Goal: Register for event/course

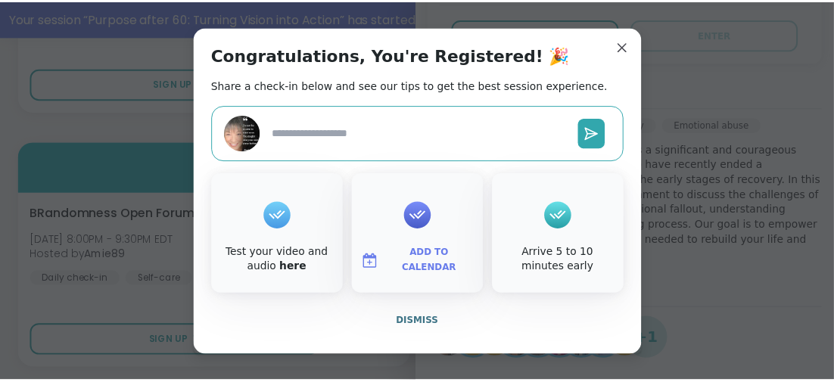
scroll to position [1484, 0]
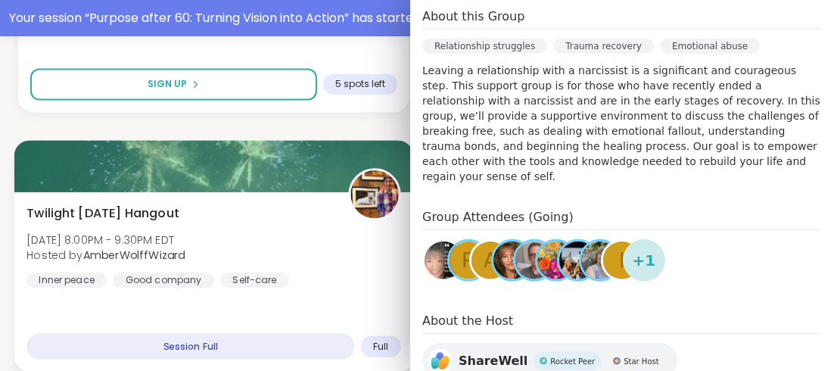
click at [352, 292] on div "Twilight [DATE] Hangout [DATE] 8:00PM - 9:30PM EDT Hosted by AmberWolffWizard I…" at bounding box center [213, 282] width 399 height 180
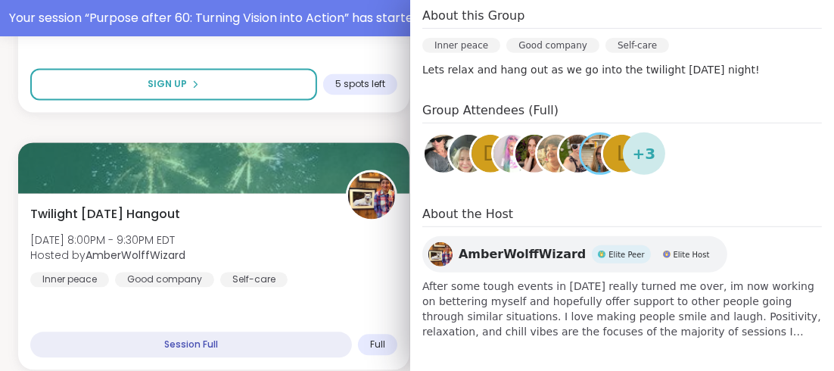
scroll to position [10, 0]
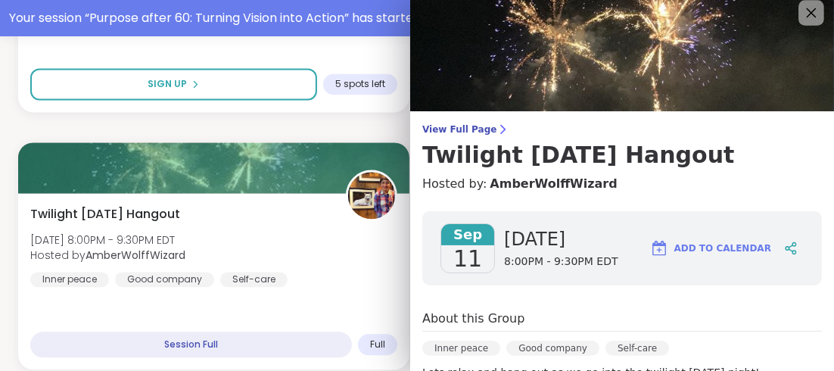
click at [802, 16] on icon at bounding box center [811, 12] width 19 height 19
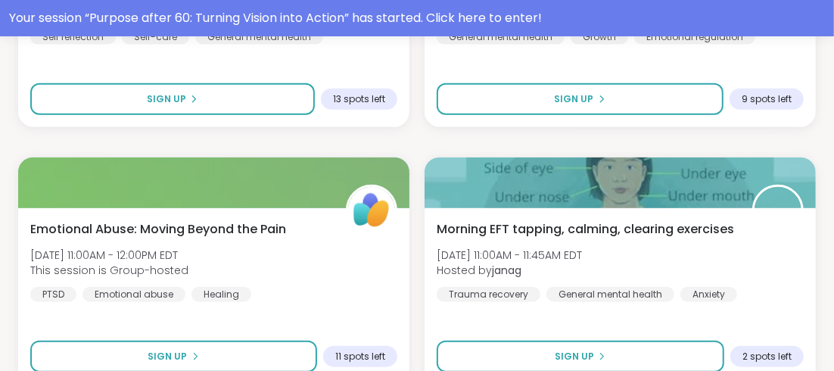
scroll to position [3602, 0]
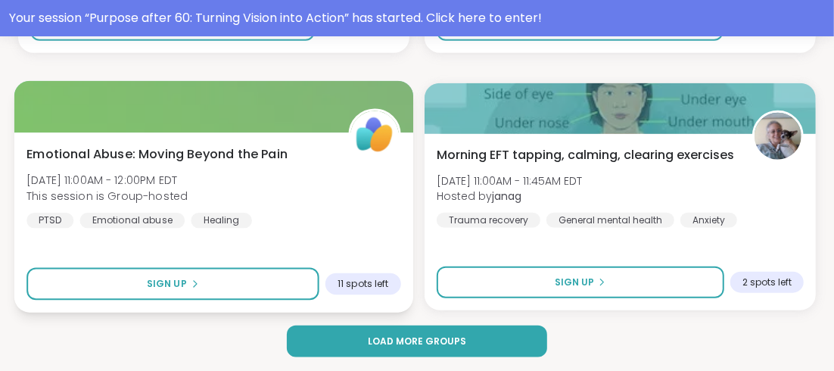
click at [193, 154] on span "Emotional Abuse: Moving Beyond the Pain" at bounding box center [156, 154] width 261 height 18
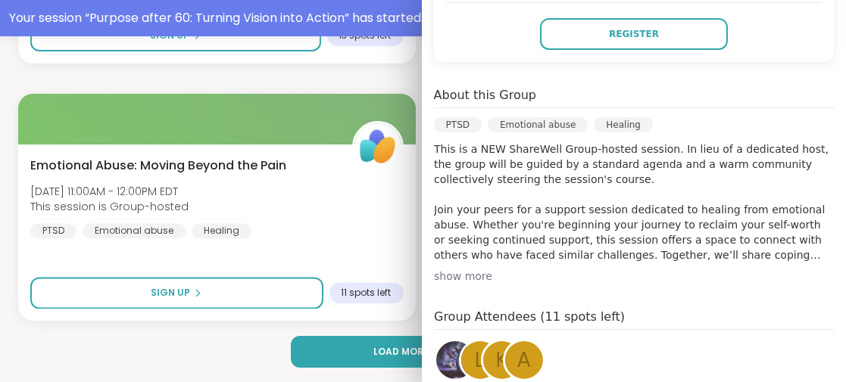
scroll to position [454, 0]
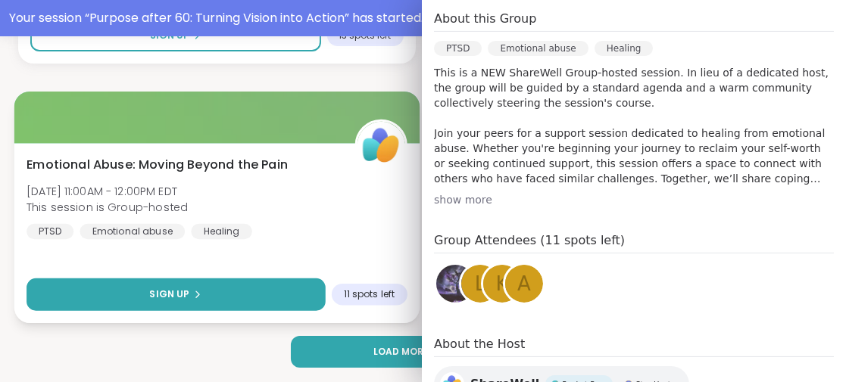
click at [241, 291] on button "Sign Up" at bounding box center [175, 295] width 298 height 33
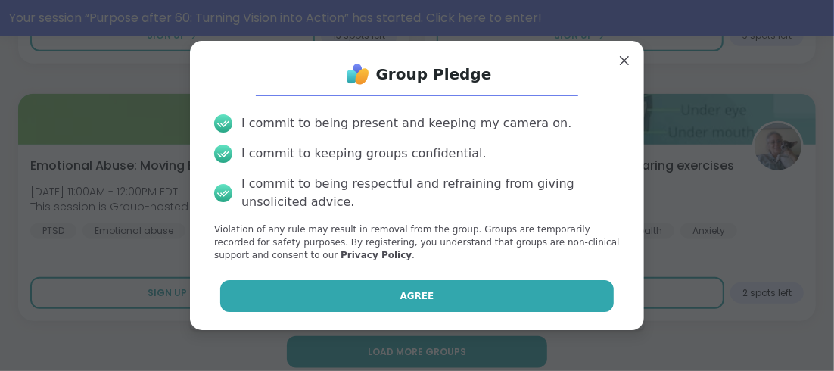
click at [394, 295] on button "Agree" at bounding box center [417, 296] width 394 height 32
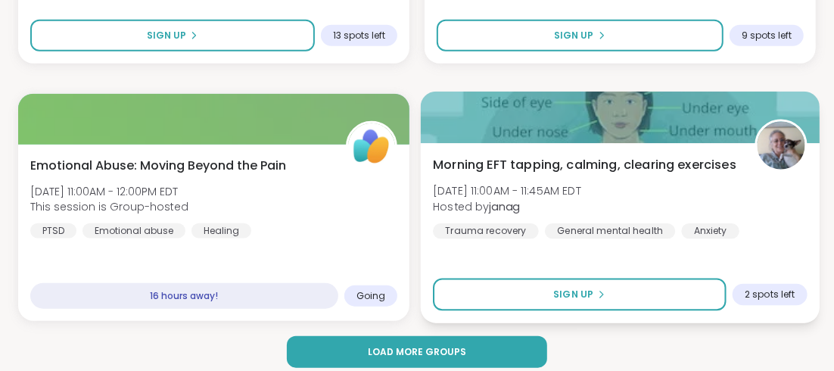
scroll to position [3567, 0]
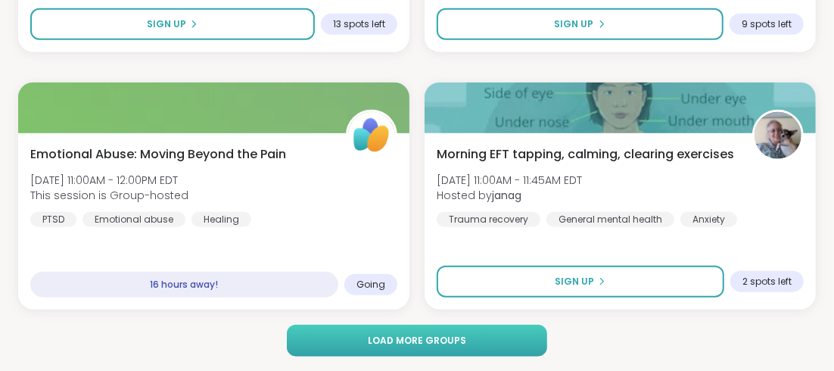
click at [467, 335] on button "Load more groups" at bounding box center [417, 341] width 260 height 32
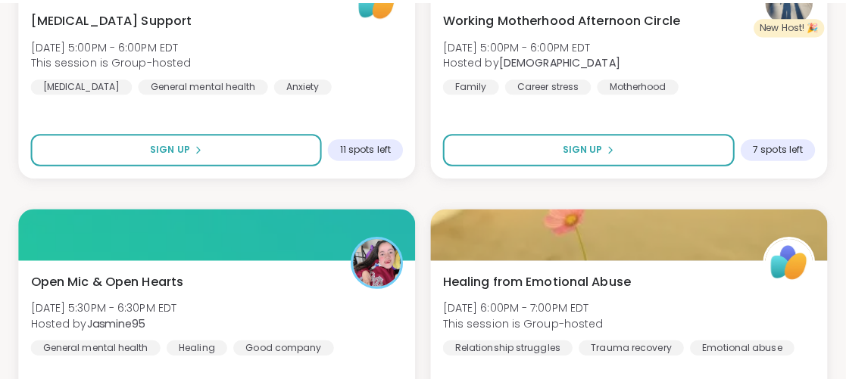
scroll to position [4550, 0]
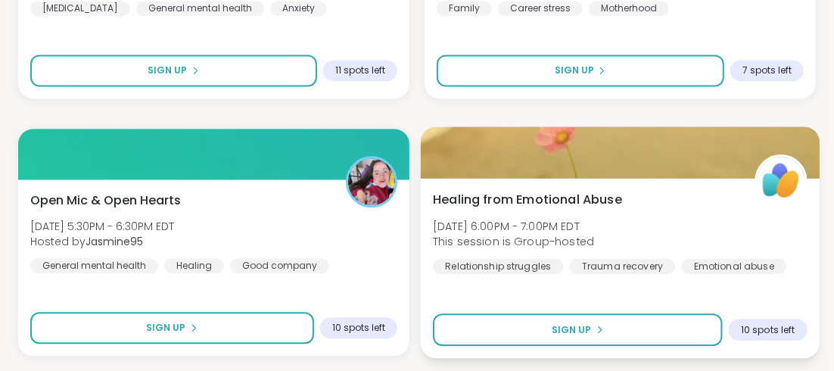
click at [530, 200] on span "Healing from Emotional Abuse" at bounding box center [527, 199] width 189 height 18
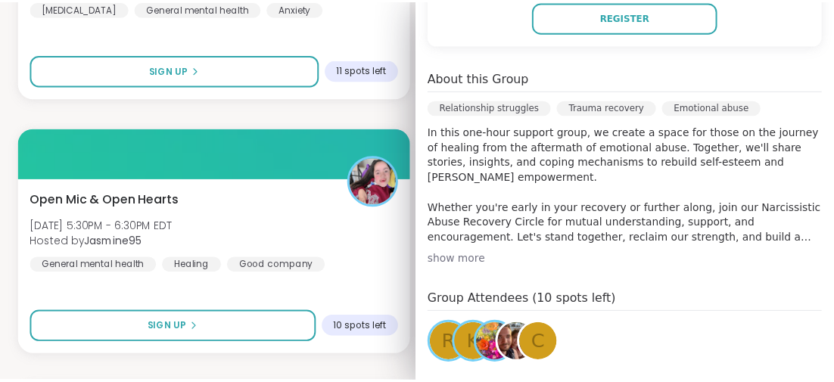
scroll to position [292, 0]
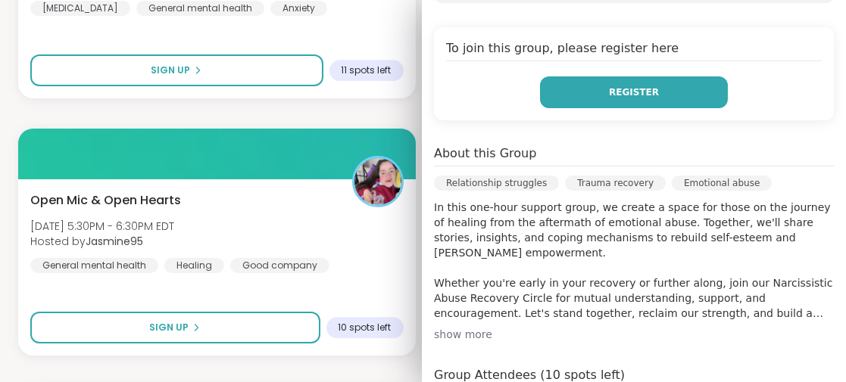
click at [613, 88] on span "Register" at bounding box center [634, 93] width 50 height 14
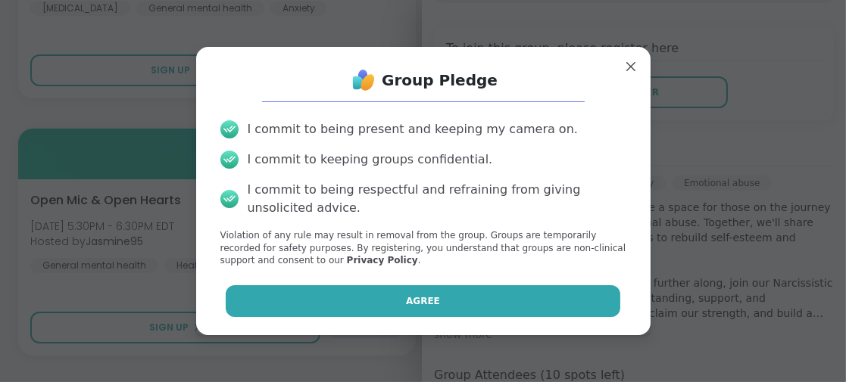
click at [369, 305] on button "Agree" at bounding box center [423, 301] width 394 height 32
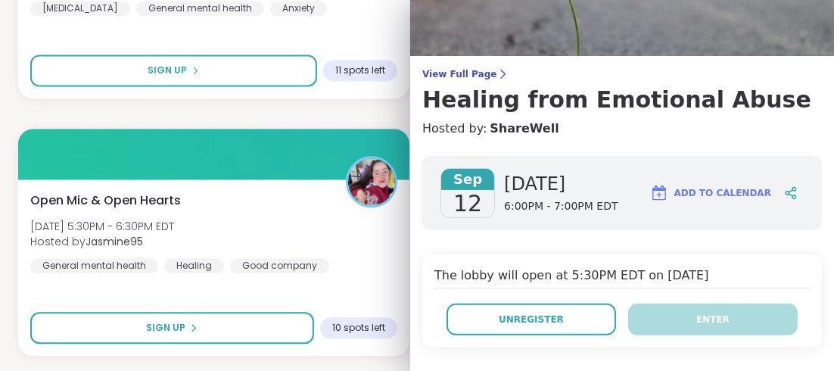
scroll to position [0, 0]
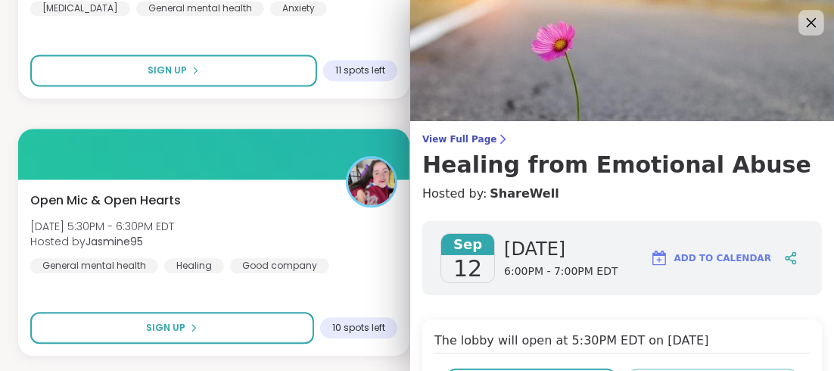
click at [802, 19] on icon at bounding box center [811, 22] width 19 height 19
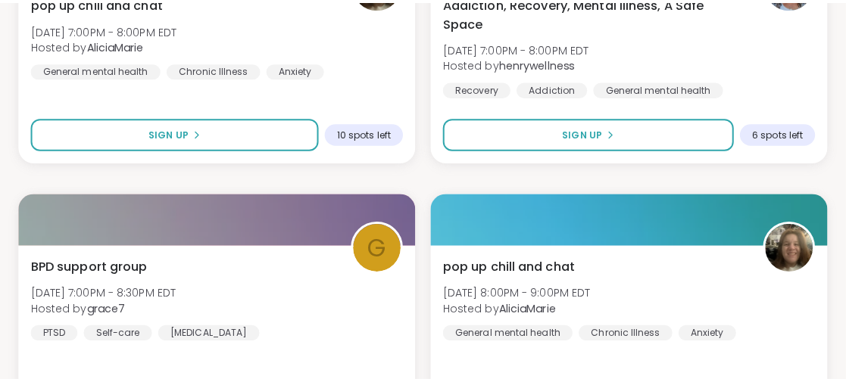
scroll to position [5081, 0]
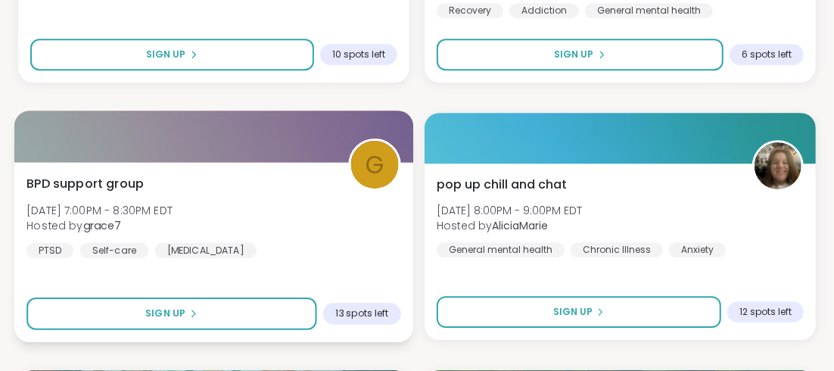
click at [139, 183] on span "BPD support group" at bounding box center [84, 183] width 117 height 18
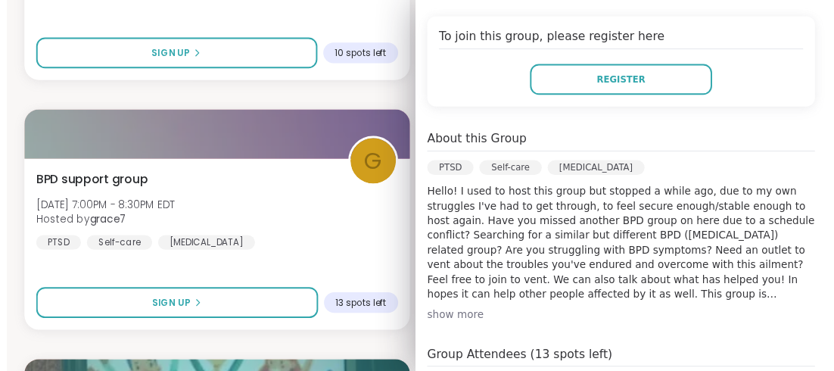
scroll to position [378, 0]
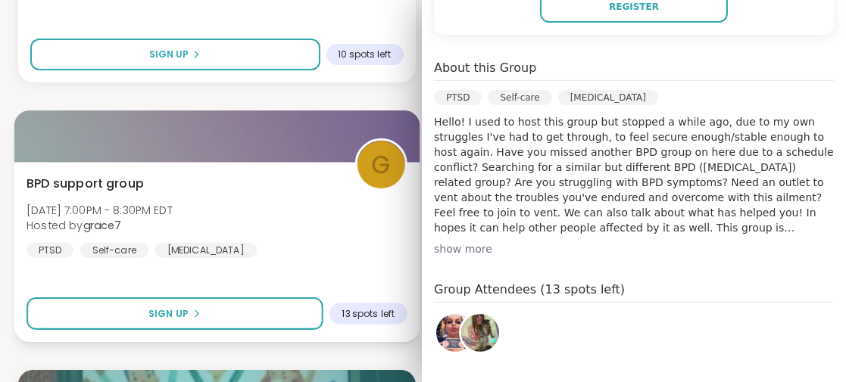
click at [291, 197] on div "BPD support group [DATE] 7:00PM - 8:30PM EDT Hosted by grace7 [MEDICAL_DATA] Se…" at bounding box center [216, 215] width 380 height 83
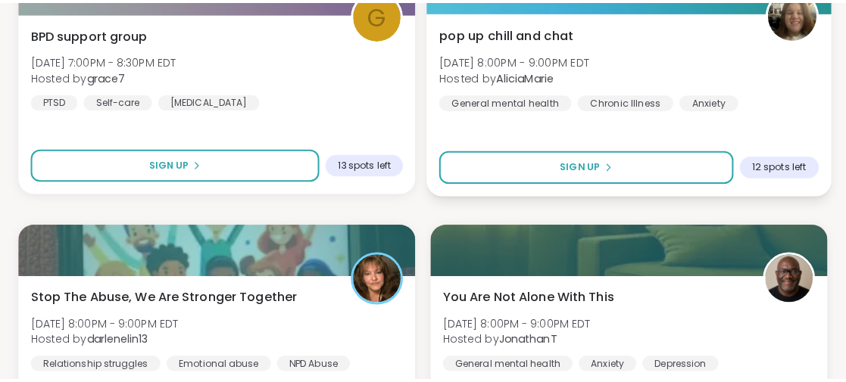
scroll to position [5308, 0]
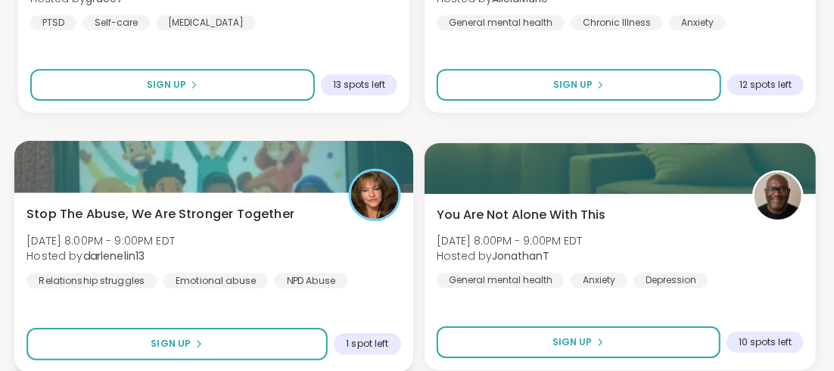
click at [196, 211] on span "Stop The Abuse, We Are Stronger Together" at bounding box center [160, 213] width 268 height 18
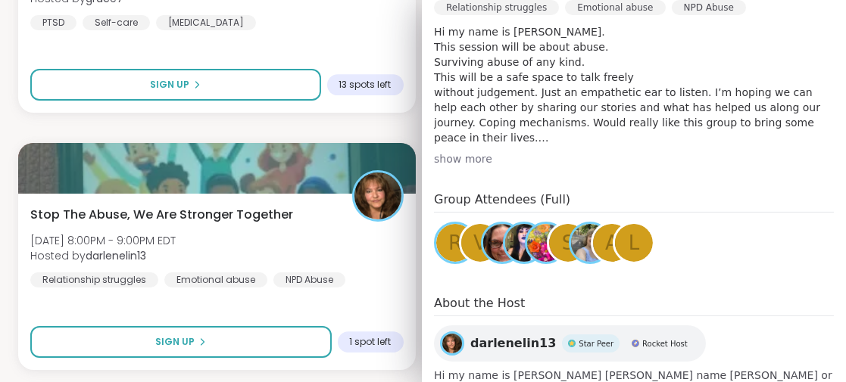
scroll to position [454, 0]
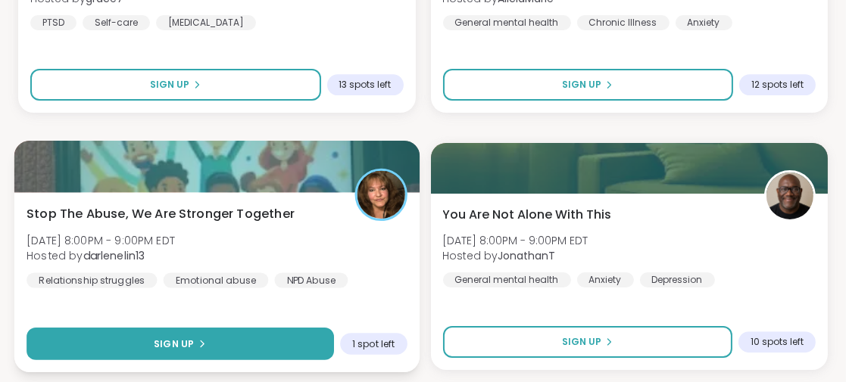
click at [244, 339] on button "Sign Up" at bounding box center [179, 344] width 307 height 33
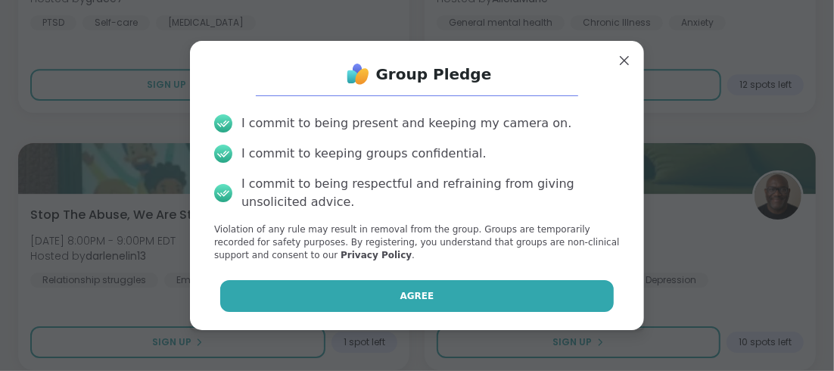
click at [408, 285] on button "Agree" at bounding box center [417, 296] width 394 height 32
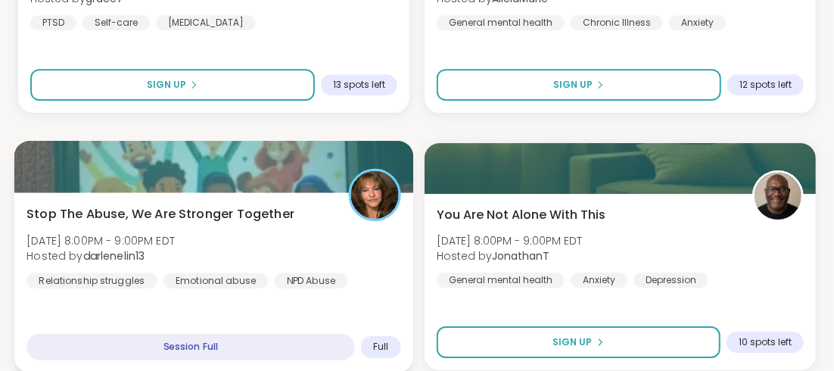
click at [197, 207] on span "Stop The Abuse, We Are Stronger Together" at bounding box center [160, 213] width 268 height 18
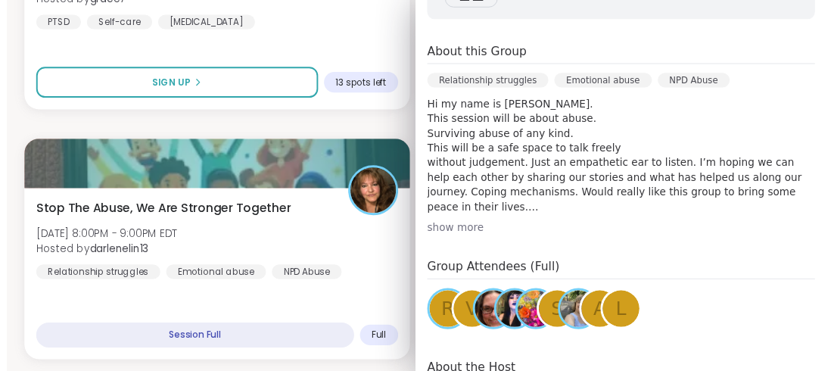
scroll to position [378, 0]
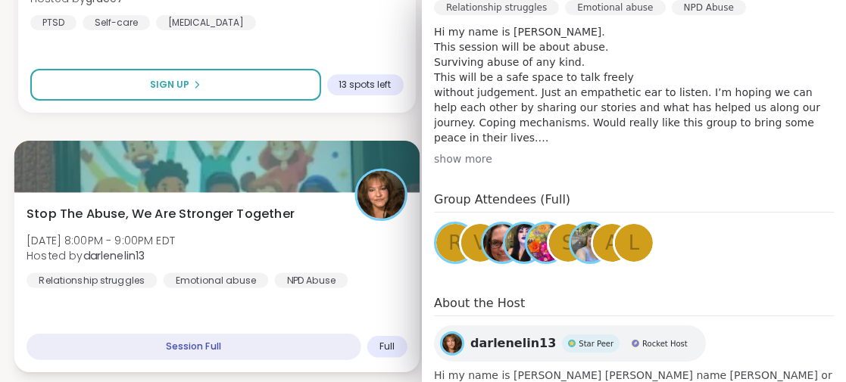
click at [286, 313] on div "Stop The Abuse, We Are Stronger Together [DATE] 8:00PM - 9:00PM EDT Hosted by d…" at bounding box center [216, 282] width 405 height 180
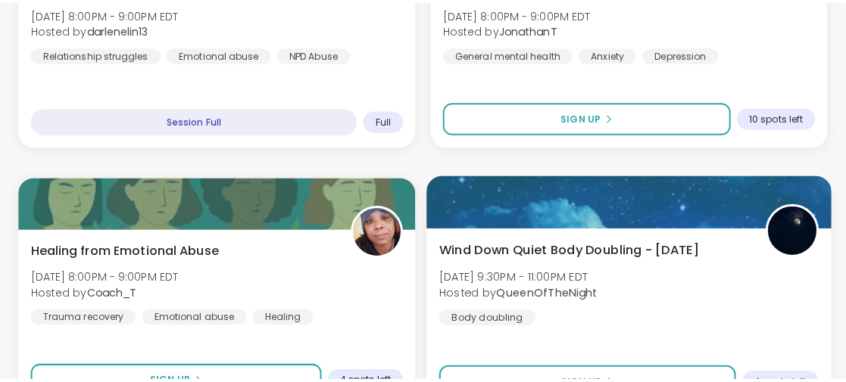
scroll to position [5611, 0]
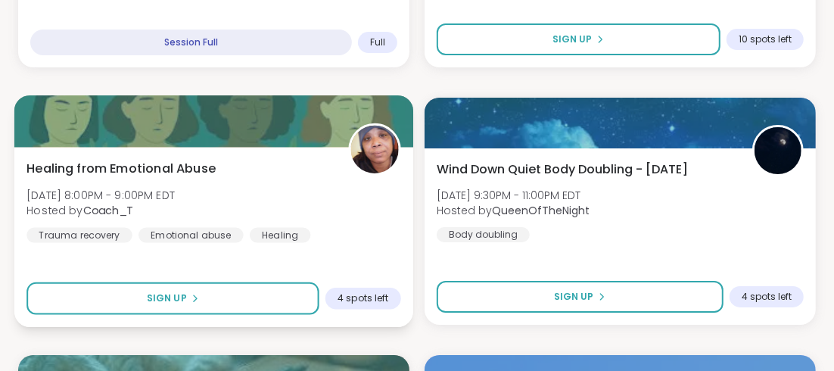
click at [167, 166] on span "Healing from Emotional Abuse" at bounding box center [120, 168] width 189 height 18
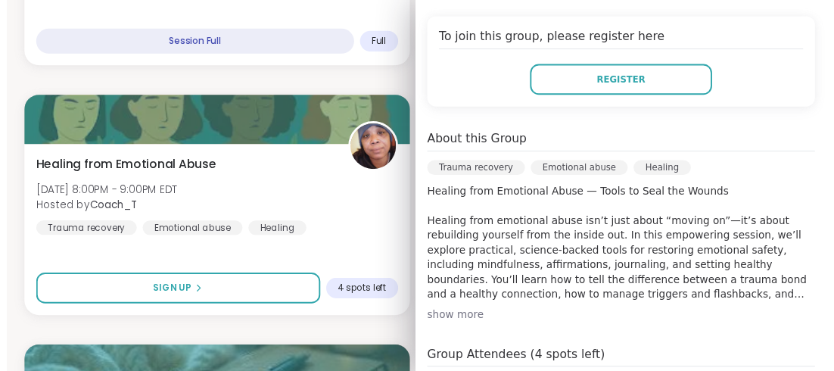
scroll to position [378, 0]
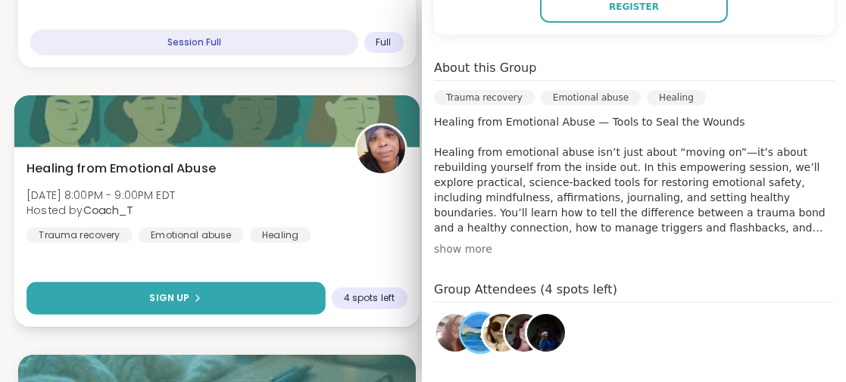
click at [226, 291] on button "Sign Up" at bounding box center [175, 298] width 298 height 33
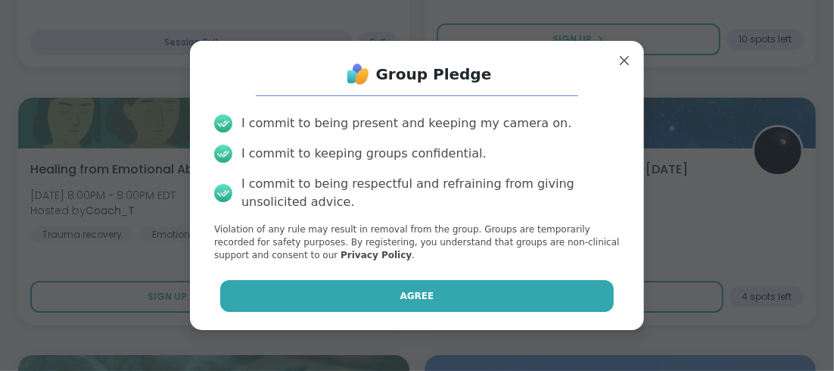
click at [424, 288] on button "Agree" at bounding box center [417, 296] width 394 height 32
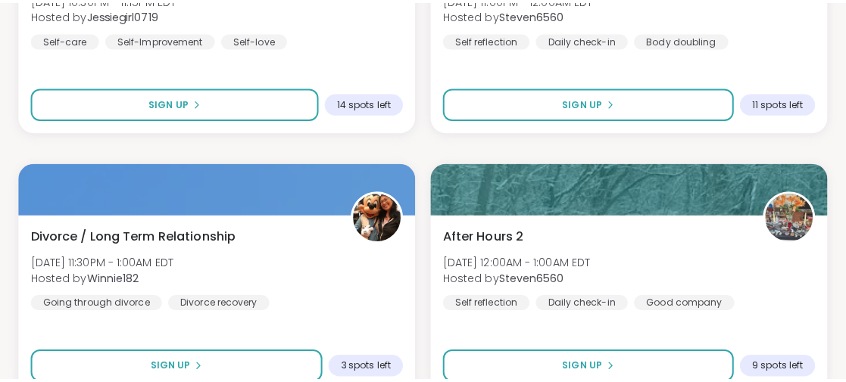
scroll to position [6141, 0]
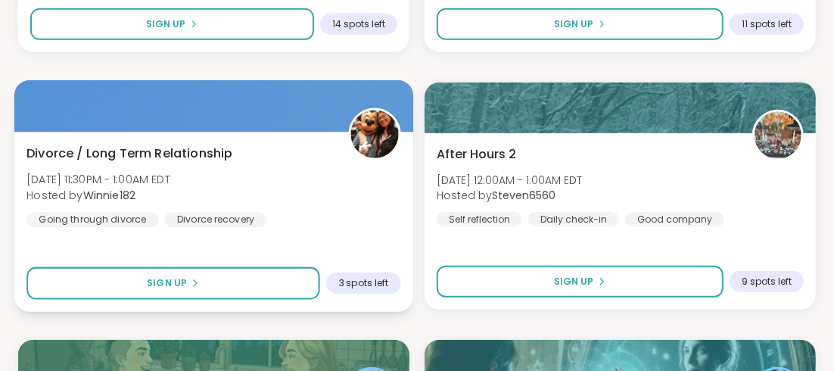
click at [192, 149] on span "Divorce / Long Term Relationship" at bounding box center [129, 153] width 206 height 18
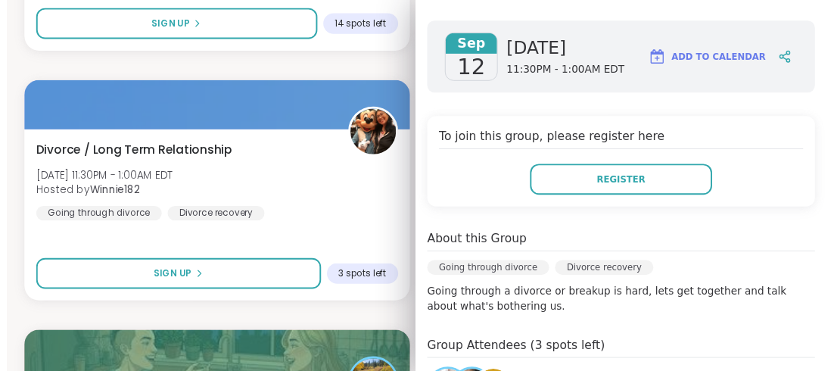
scroll to position [303, 0]
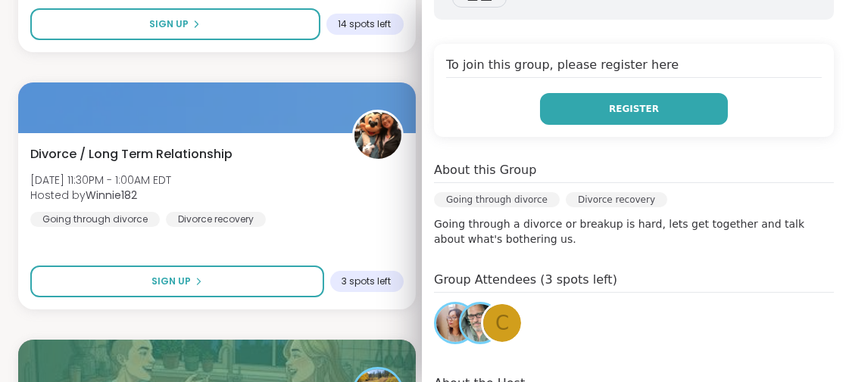
click at [641, 93] on button "Register" at bounding box center [634, 109] width 188 height 32
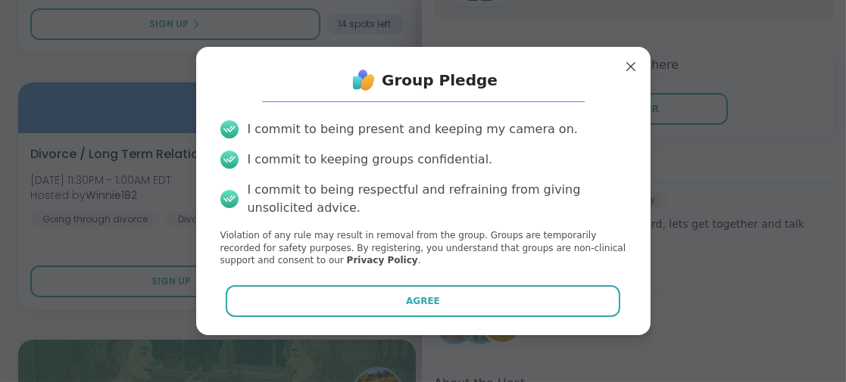
click at [423, 296] on span "Agree" at bounding box center [423, 302] width 34 height 14
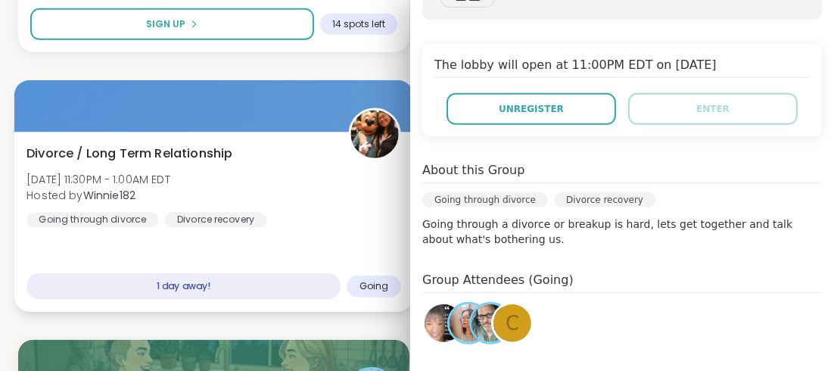
click at [279, 254] on div "Divorce / Long Term Relationship [DATE] 11:30PM - 1:00AM EDT Hosted by Winnie18…" at bounding box center [213, 222] width 399 height 180
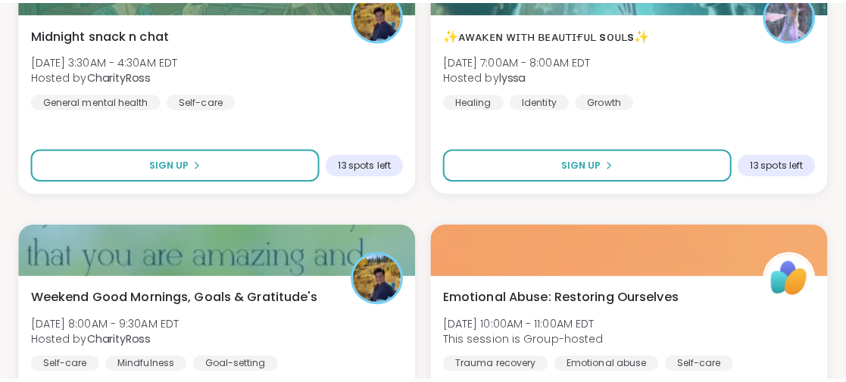
scroll to position [6595, 0]
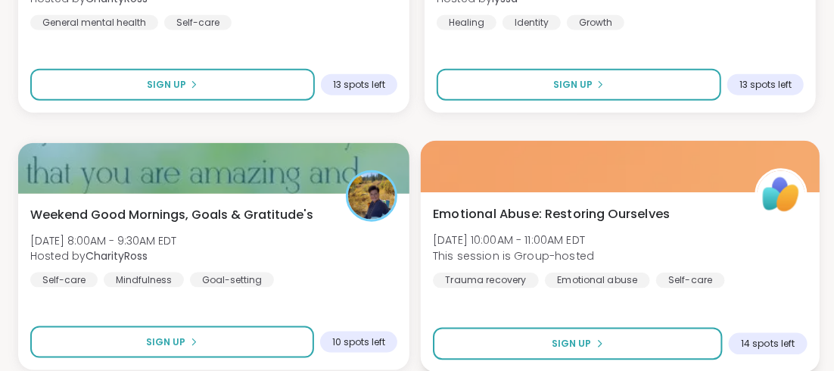
click at [573, 214] on span "Emotional Abuse: Restoring Ourselves" at bounding box center [551, 213] width 237 height 18
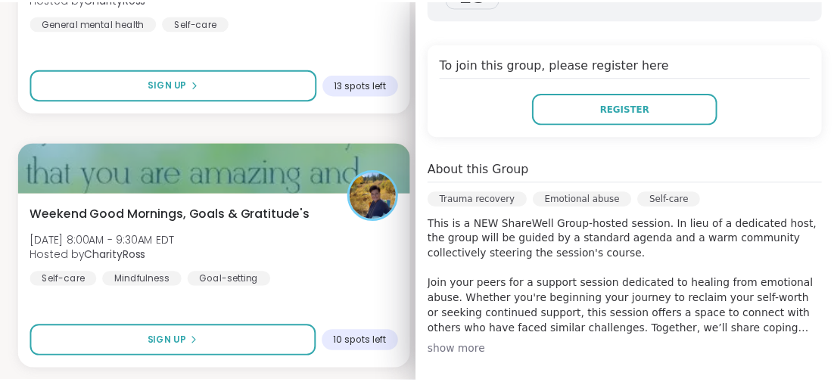
scroll to position [378, 0]
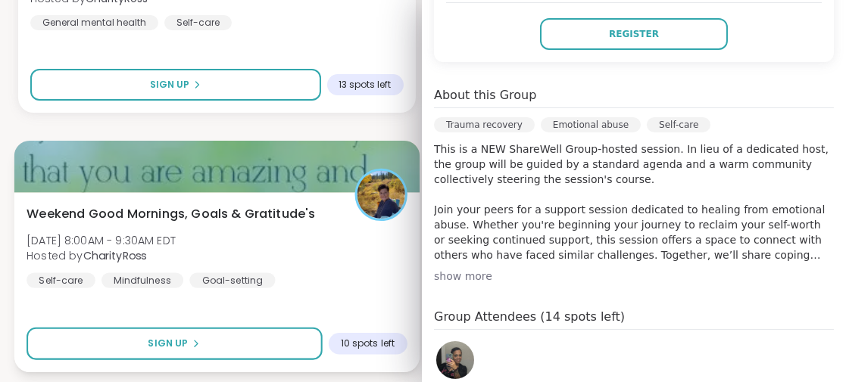
click at [295, 302] on div "Weekend Good Mornings, Goals & Gratitude's [DATE] 8:00AM - 9:30AM EDT Hosted by…" at bounding box center [216, 282] width 405 height 180
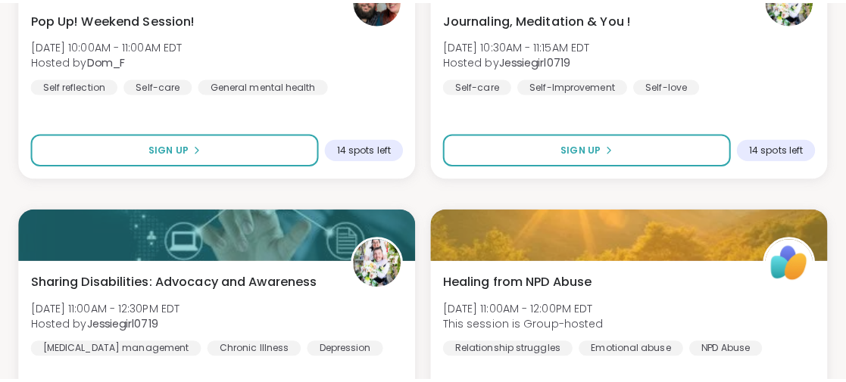
scroll to position [7125, 0]
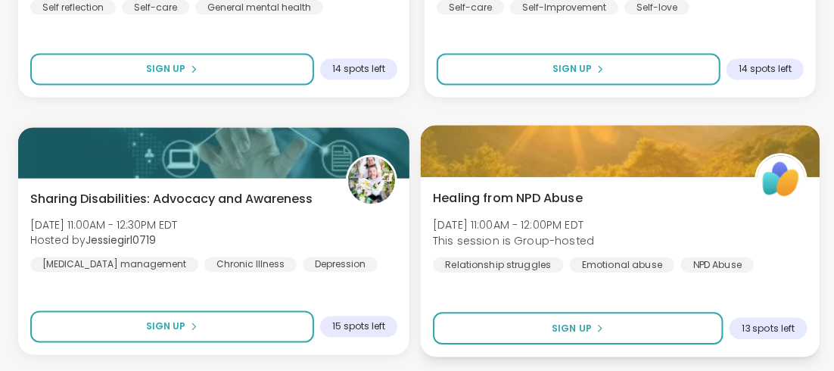
click at [556, 192] on span "Healing from NPD Abuse" at bounding box center [508, 198] width 150 height 18
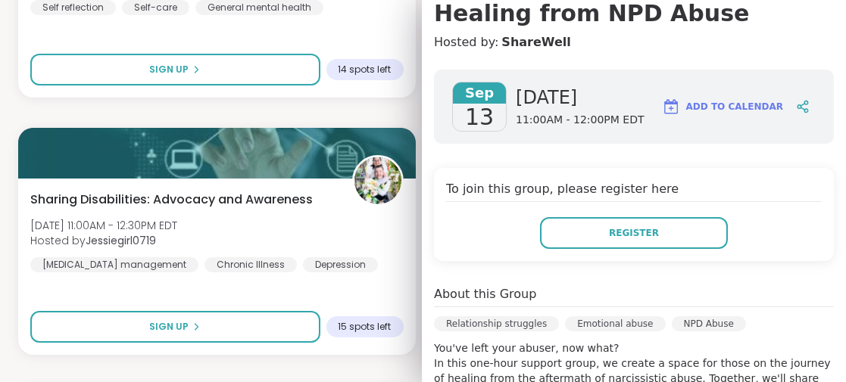
scroll to position [227, 0]
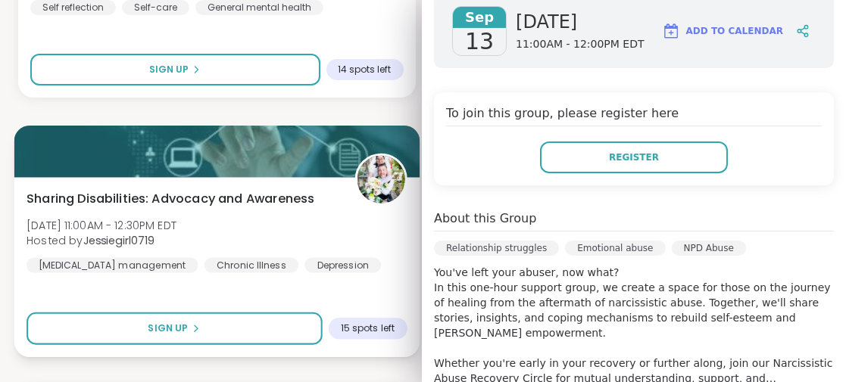
click at [304, 217] on div "Sharing Disabilities: Advocacy and Awareness [DATE] 11:00AM - 12:30PM EDT Hoste…" at bounding box center [216, 230] width 380 height 83
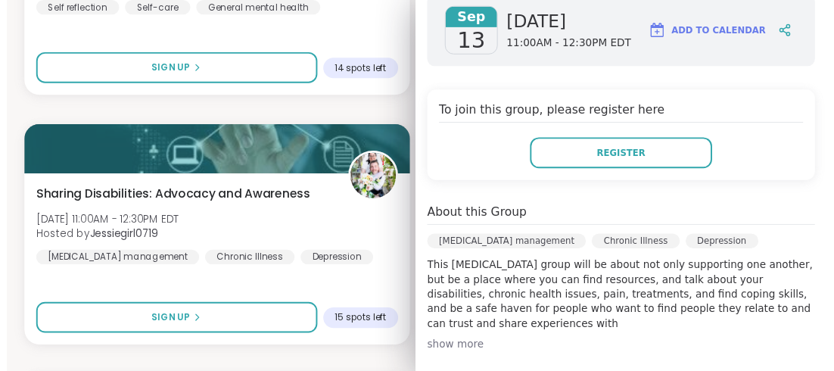
scroll to position [0, 0]
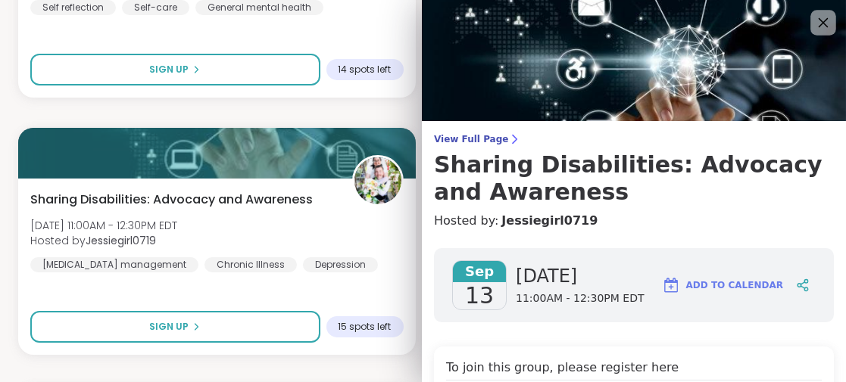
click at [813, 17] on icon at bounding box center [822, 22] width 19 height 19
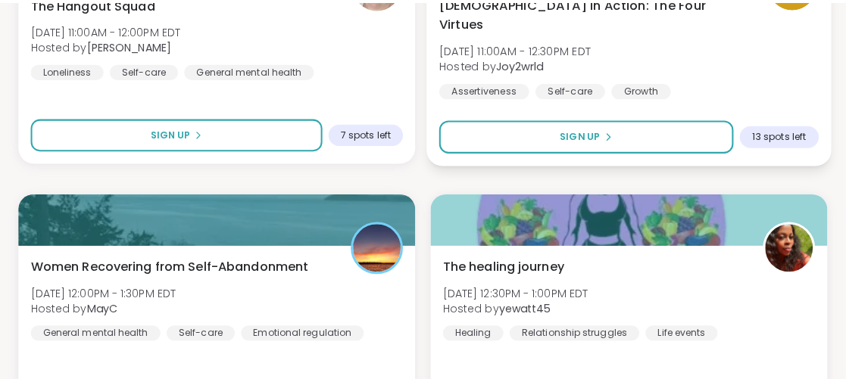
scroll to position [7655, 0]
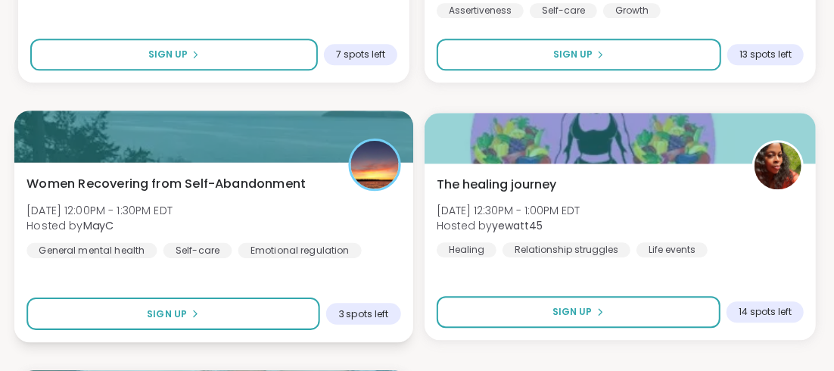
click at [260, 183] on span "Women Recovering from Self-Abandonment" at bounding box center [165, 183] width 279 height 18
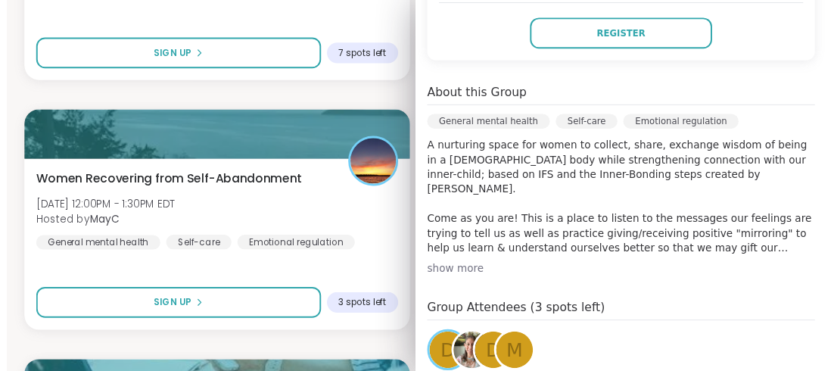
scroll to position [454, 0]
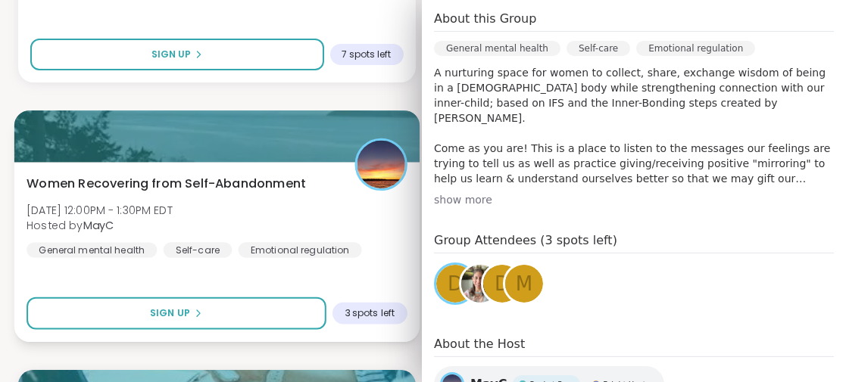
click at [226, 273] on div "Women Recovering from Self-Abandonment [DATE] 12:00PM - 1:30PM EDT Hosted by Ma…" at bounding box center [216, 252] width 405 height 180
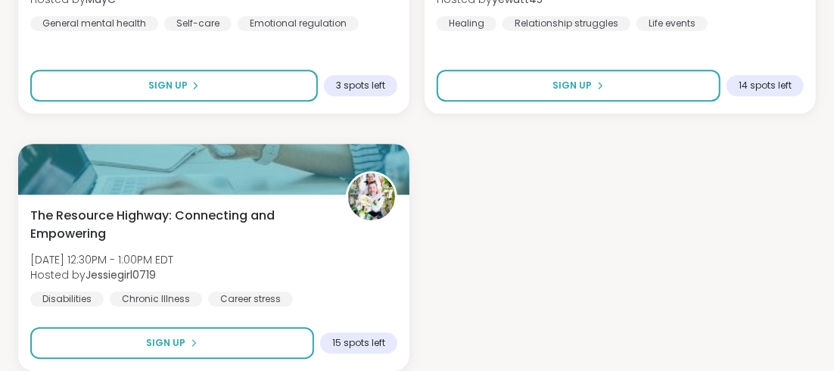
scroll to position [7942, 0]
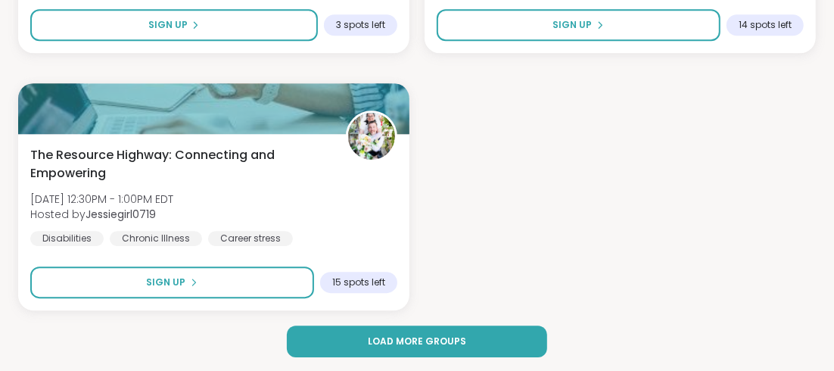
click at [460, 337] on span "Load more groups" at bounding box center [417, 342] width 98 height 14
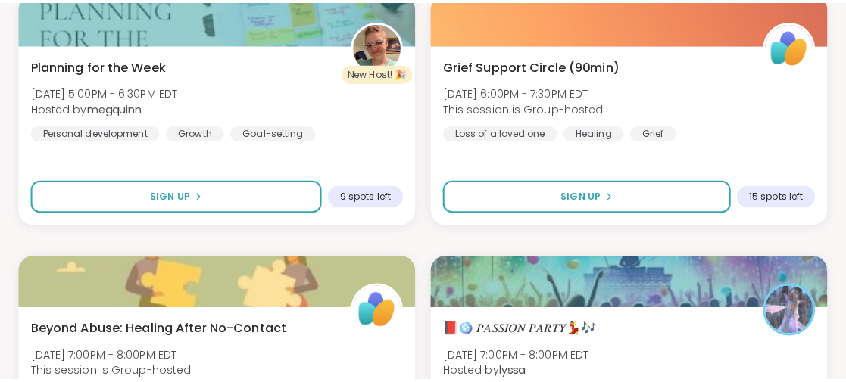
scroll to position [8699, 0]
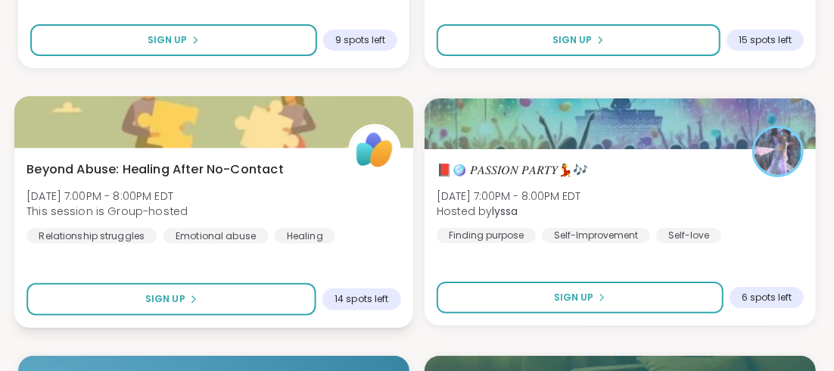
click at [237, 167] on span "Beyond Abuse: Healing After No-Contact" at bounding box center [154, 169] width 257 height 18
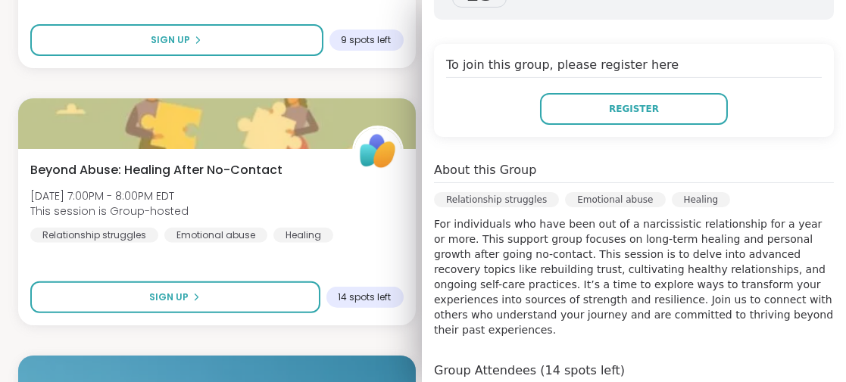
scroll to position [378, 0]
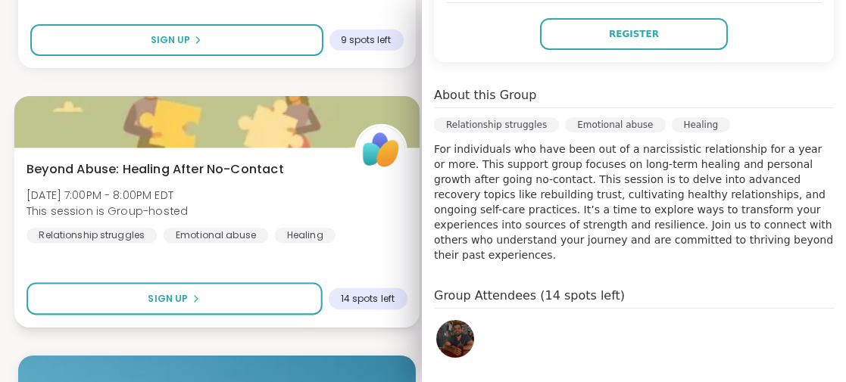
click at [272, 258] on div "Beyond Abuse: Healing After No-Contact [DATE] 7:00PM - 8:00PM EDT This session …" at bounding box center [216, 238] width 405 height 180
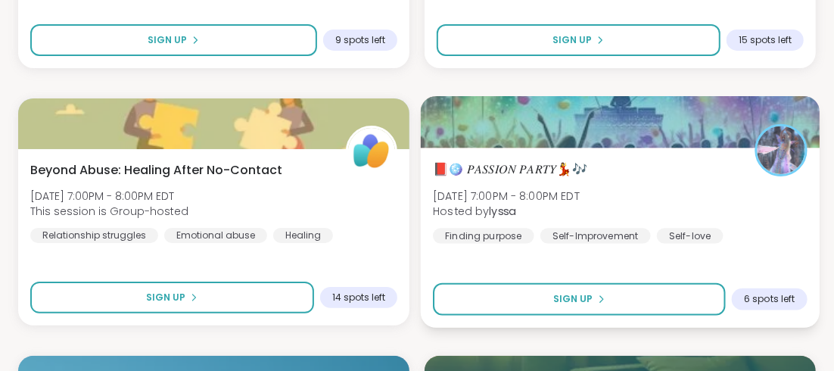
click at [513, 164] on span "📕🪩 𝑃𝐴𝑆𝑆𝐼𝑂𝑁 𝑃𝐴𝑅𝑇𝑌💃🎶" at bounding box center [510, 169] width 154 height 18
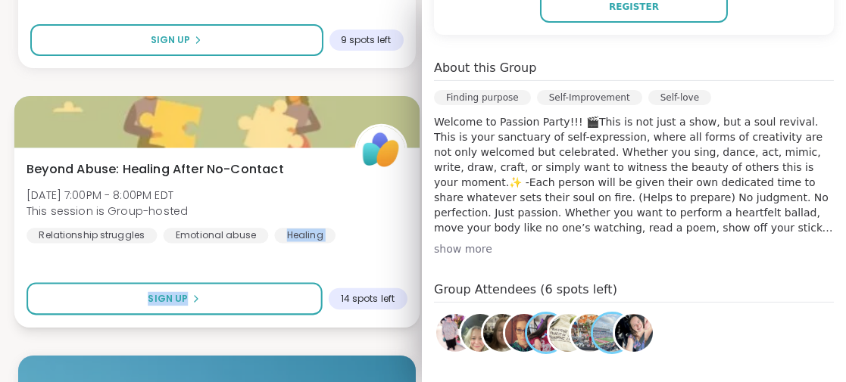
click at [257, 261] on div "Beyond Abuse: Healing After No-Contact [DATE] 7:00PM - 8:00PM EDT This session …" at bounding box center [216, 238] width 405 height 180
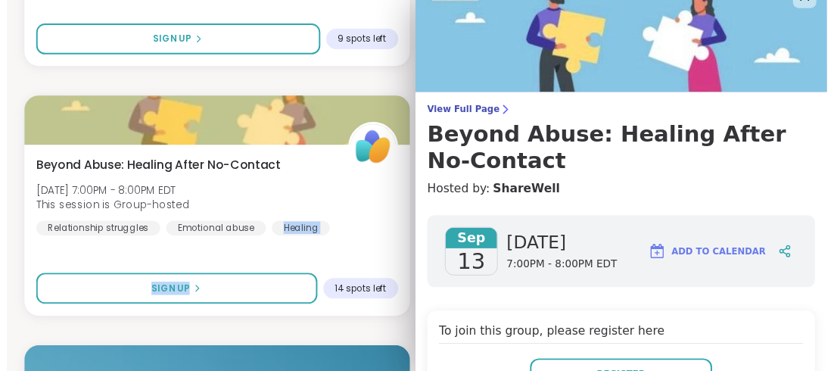
scroll to position [0, 0]
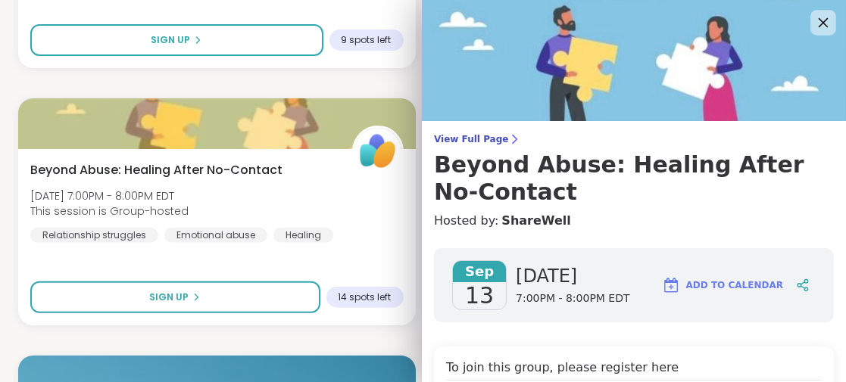
click at [818, 23] on icon at bounding box center [823, 23] width 10 height 10
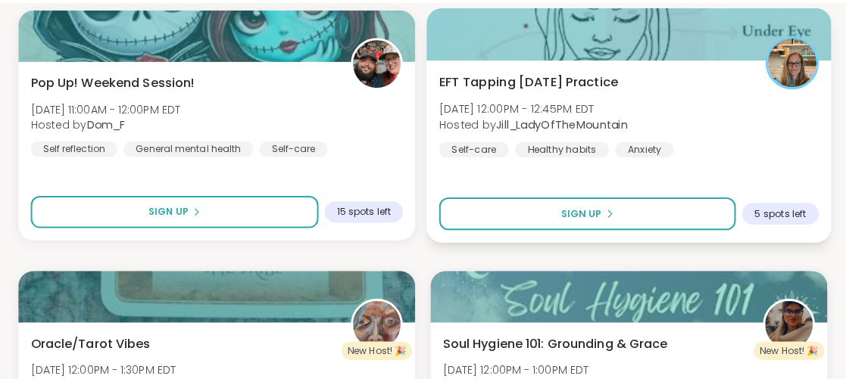
scroll to position [10668, 0]
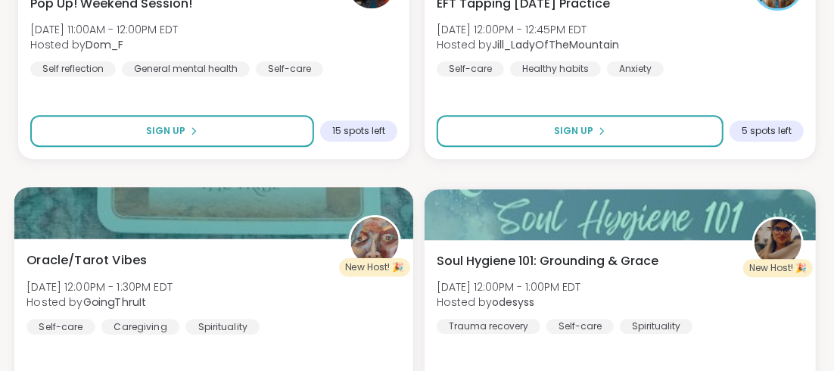
click at [95, 254] on span "Oracle/Tarot Vibes" at bounding box center [86, 260] width 120 height 18
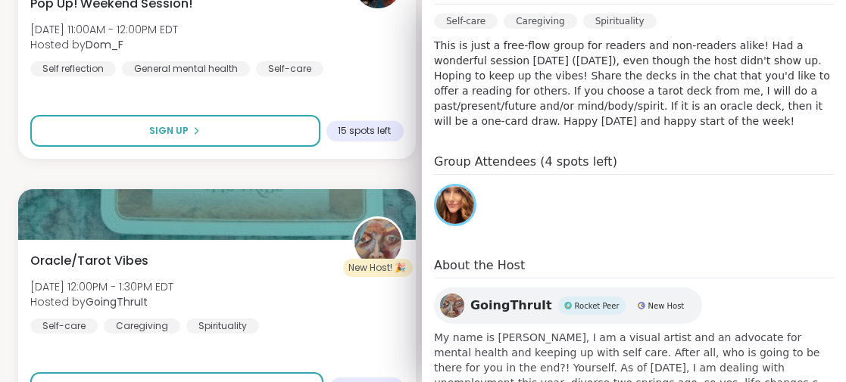
scroll to position [513, 0]
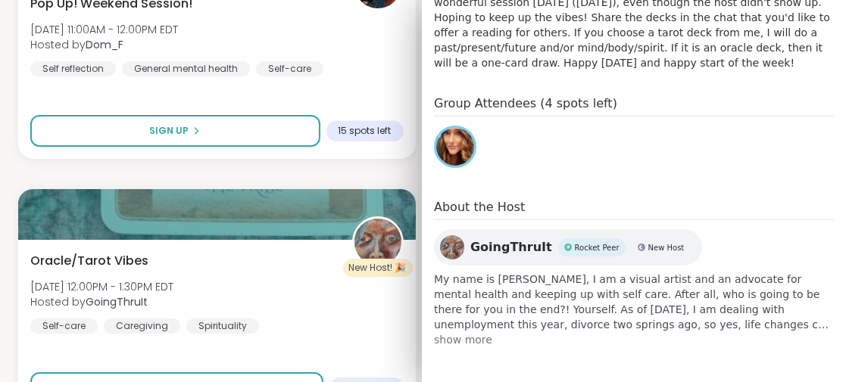
click at [441, 335] on span "show more" at bounding box center [634, 339] width 400 height 15
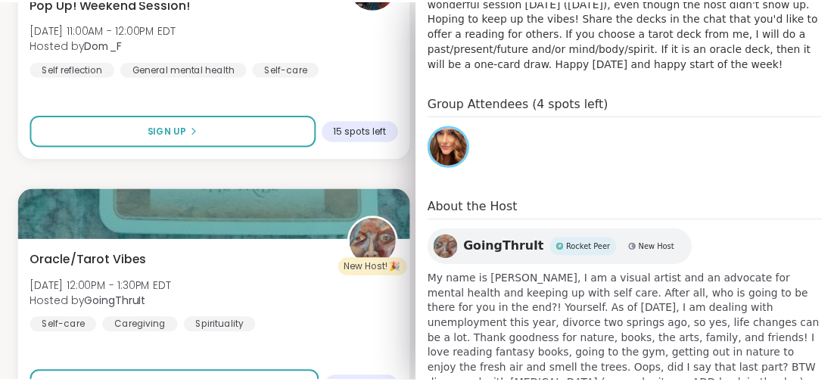
scroll to position [574, 0]
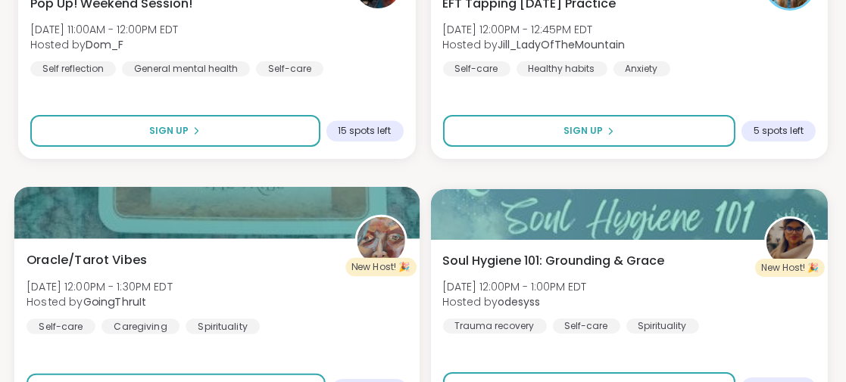
click at [323, 329] on div "Oracle/Tarot Vibes [DATE] 12:00PM - 1:30PM EDT Hosted by GoingThruIt Self-care …" at bounding box center [216, 292] width 380 height 83
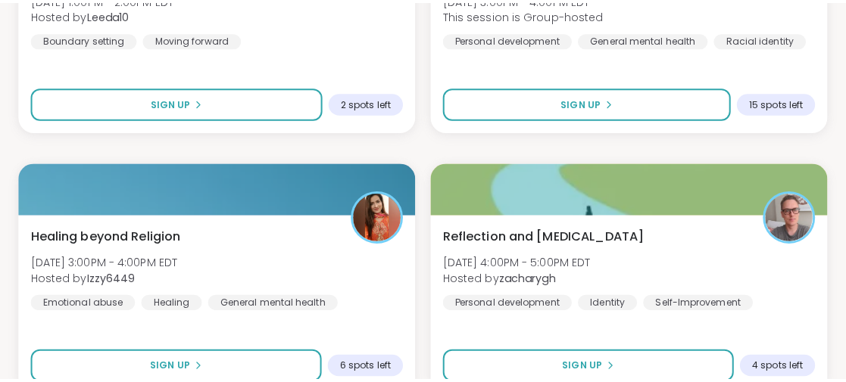
scroll to position [11803, 0]
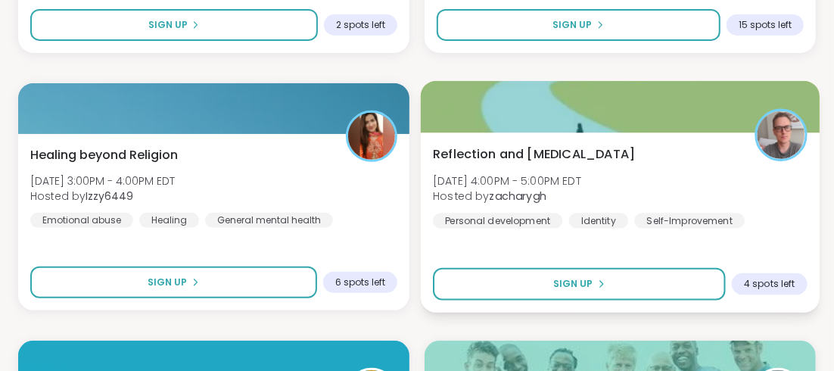
click at [554, 151] on span "Reflection and [MEDICAL_DATA]" at bounding box center [534, 154] width 202 height 18
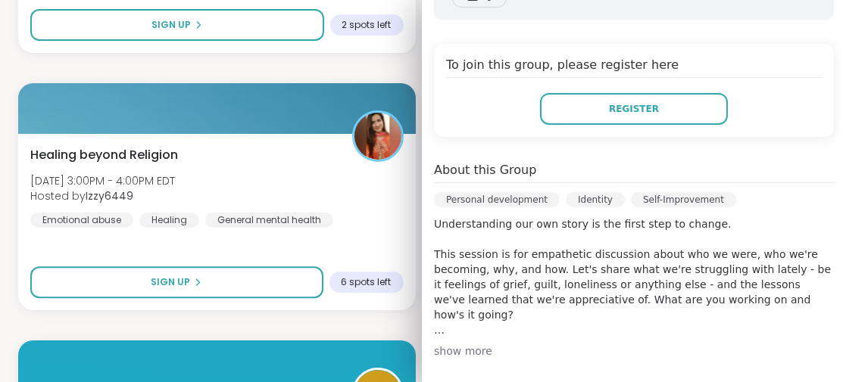
scroll to position [378, 0]
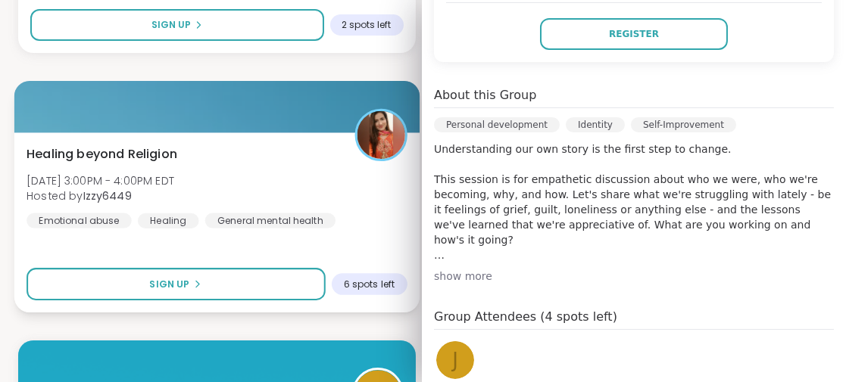
click at [279, 164] on div "Healing beyond Religion [DATE] 3:00PM - 4:00PM EDT Hosted by Izzy6449 Emotional…" at bounding box center [216, 186] width 380 height 83
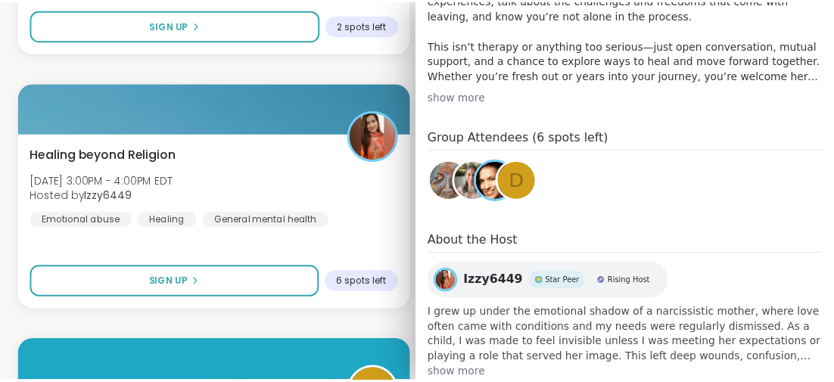
scroll to position [564, 0]
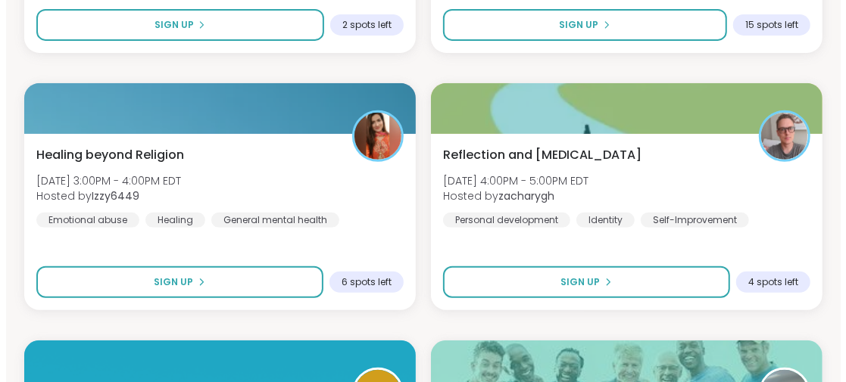
scroll to position [11955, 0]
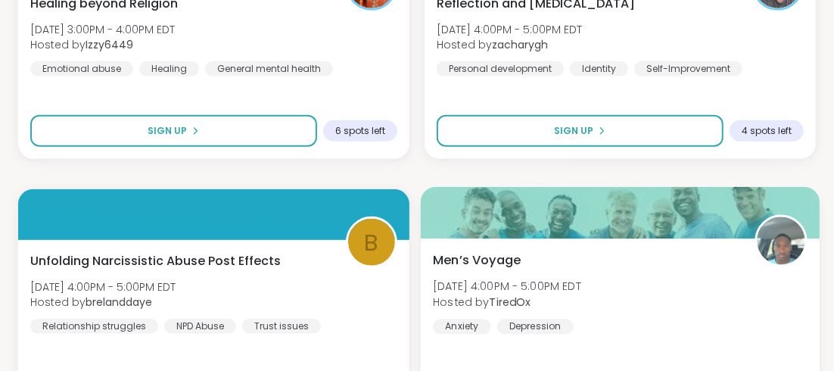
click at [475, 254] on span "Men’s Voyage" at bounding box center [477, 260] width 88 height 18
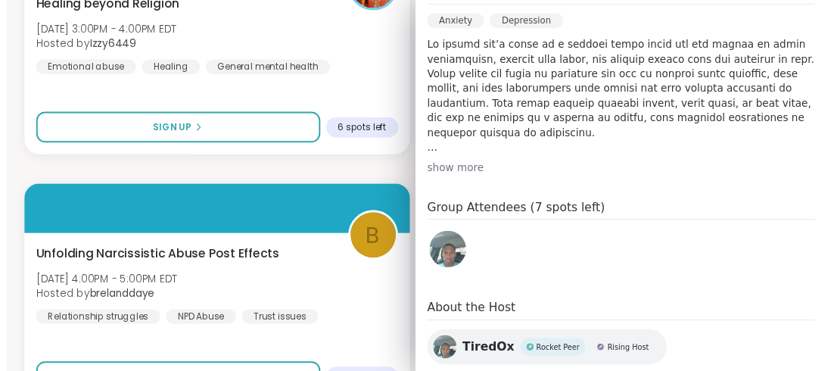
scroll to position [489, 0]
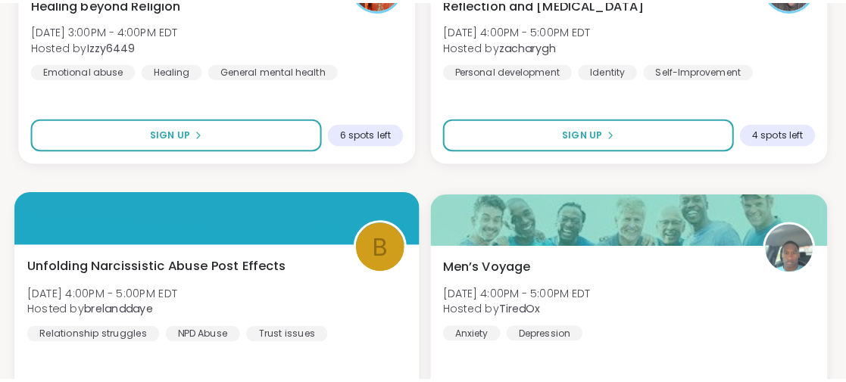
scroll to position [12031, 0]
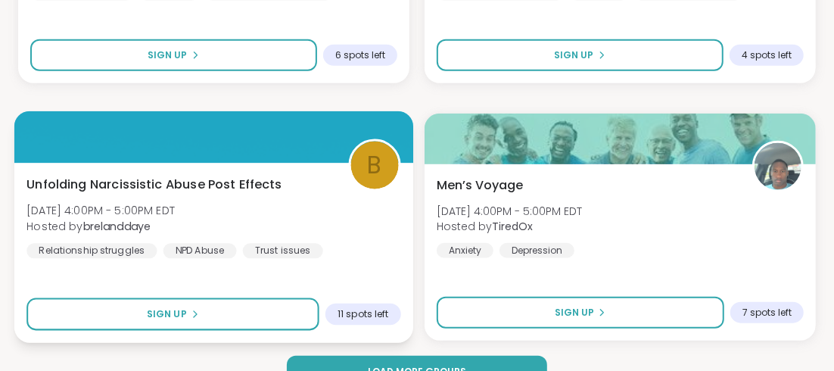
click at [196, 182] on span "Unfolding Narcissistic Abuse Post Effects" at bounding box center [154, 184] width 256 height 18
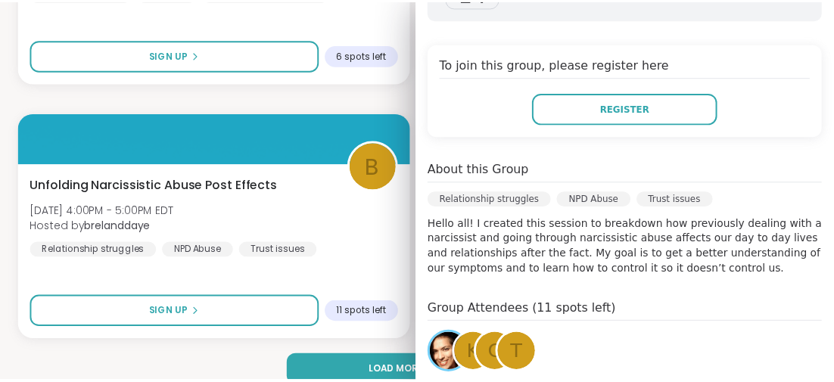
scroll to position [378, 0]
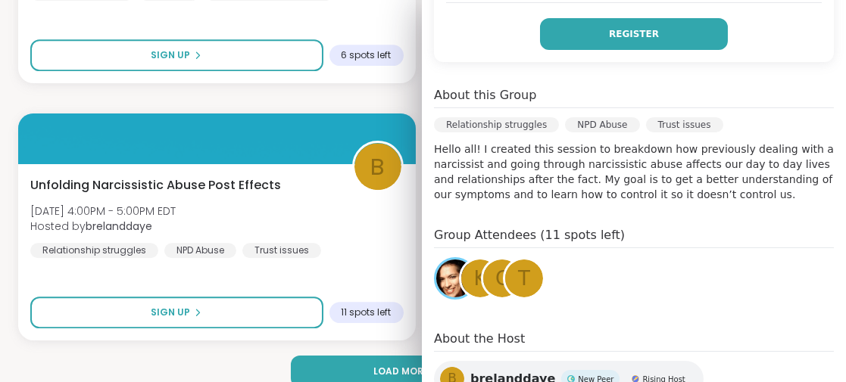
click at [625, 24] on button "Register" at bounding box center [634, 34] width 188 height 32
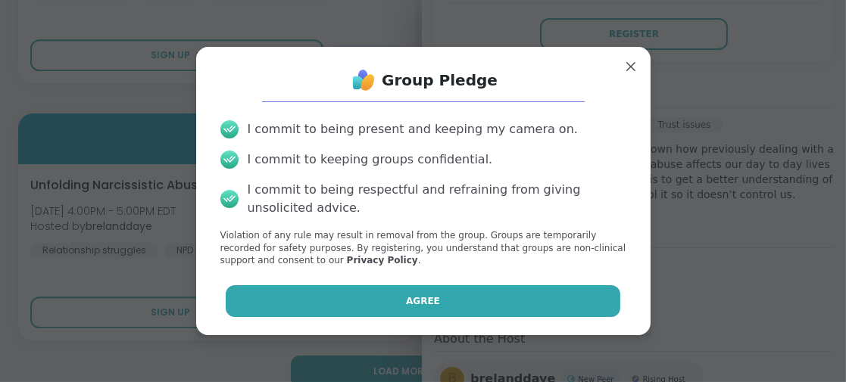
click at [396, 294] on button "Agree" at bounding box center [423, 301] width 394 height 32
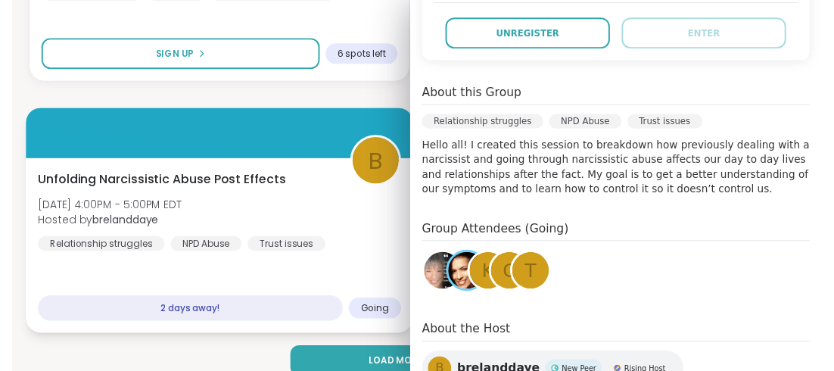
scroll to position [0, 0]
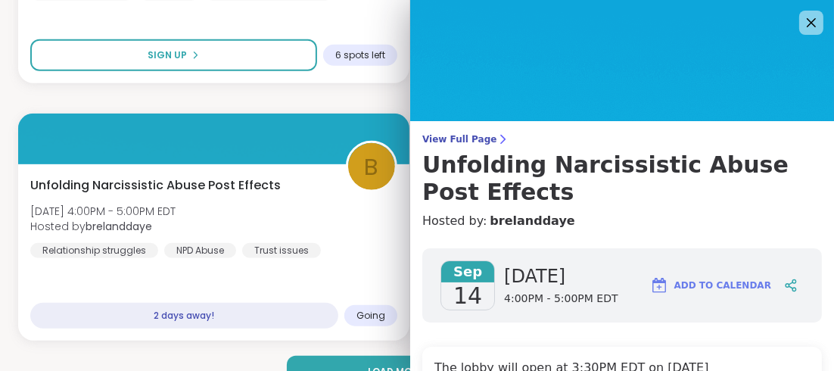
drag, startPoint x: 800, startPoint y: 21, endPoint x: 786, endPoint y: 23, distance: 13.8
click at [807, 21] on icon at bounding box center [811, 22] width 9 height 9
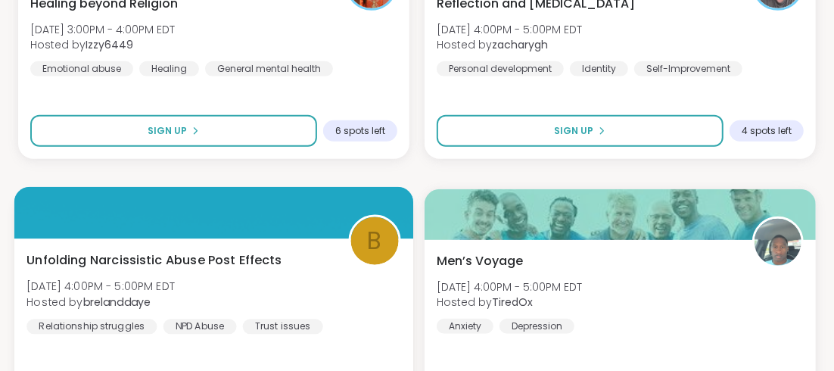
scroll to position [12061, 0]
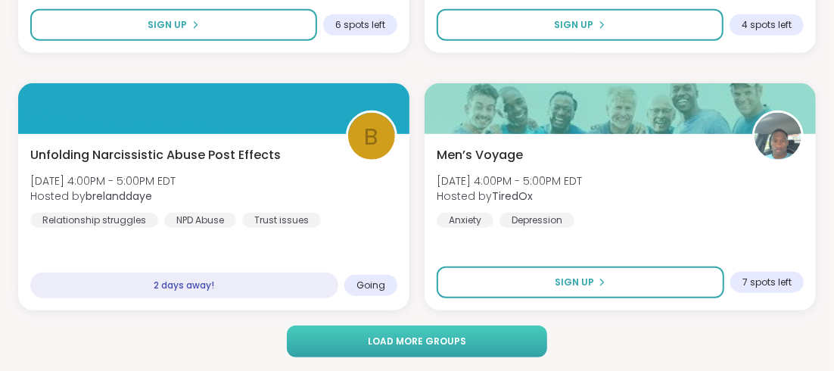
click at [410, 340] on span "Load more groups" at bounding box center [417, 342] width 98 height 14
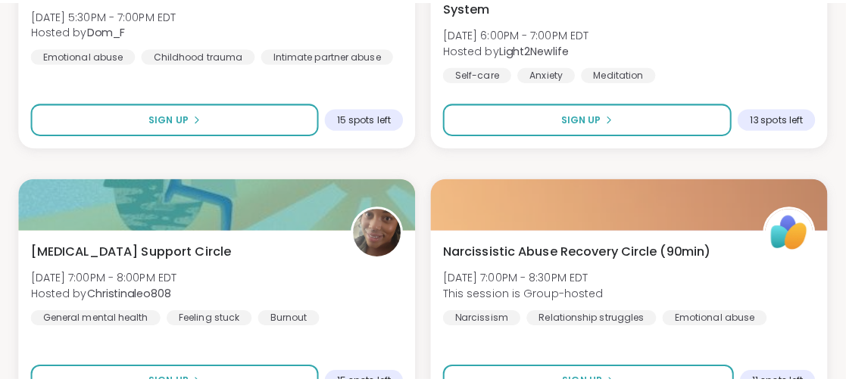
scroll to position [12818, 0]
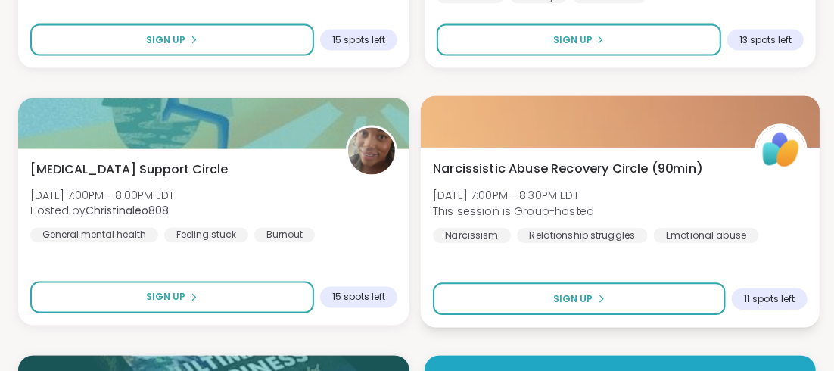
click at [585, 167] on span "Narcissistic Abuse Recovery Circle (90min)" at bounding box center [568, 169] width 270 height 18
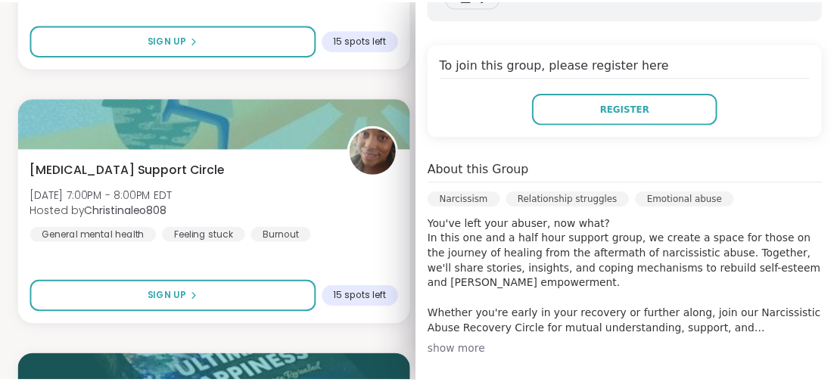
scroll to position [378, 0]
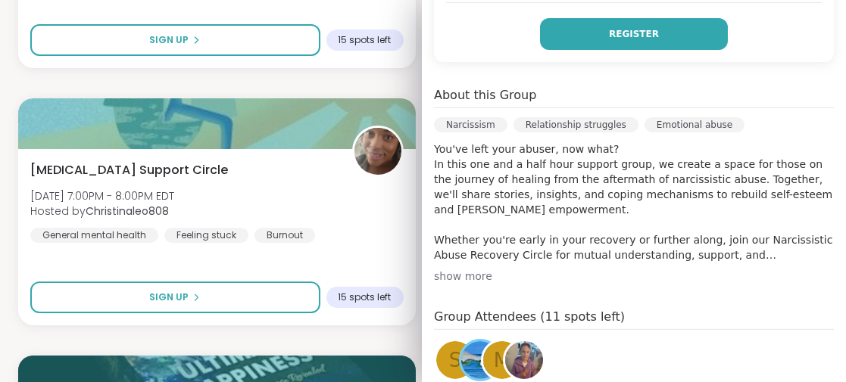
click at [609, 27] on span "Register" at bounding box center [634, 34] width 50 height 14
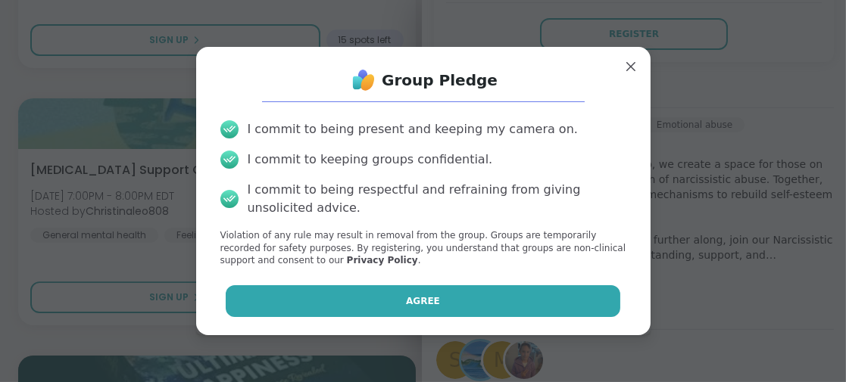
click at [427, 290] on button "Agree" at bounding box center [423, 301] width 394 height 32
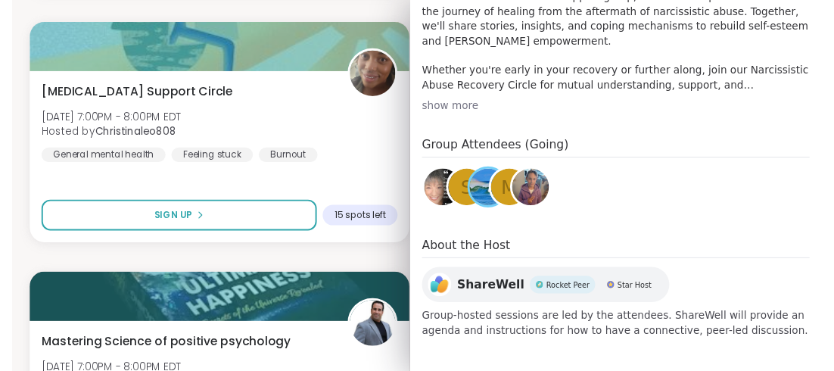
scroll to position [13045, 0]
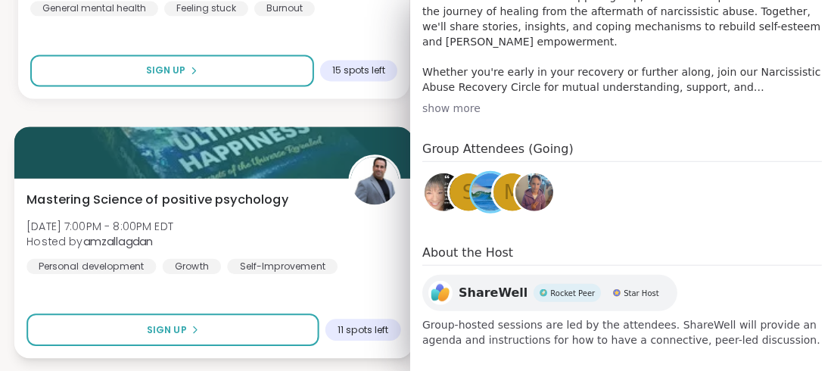
click at [245, 288] on div "Mastering Science of positive psychology [DATE] 7:00PM - 8:00PM EDT Hosted by a…" at bounding box center [213, 268] width 399 height 180
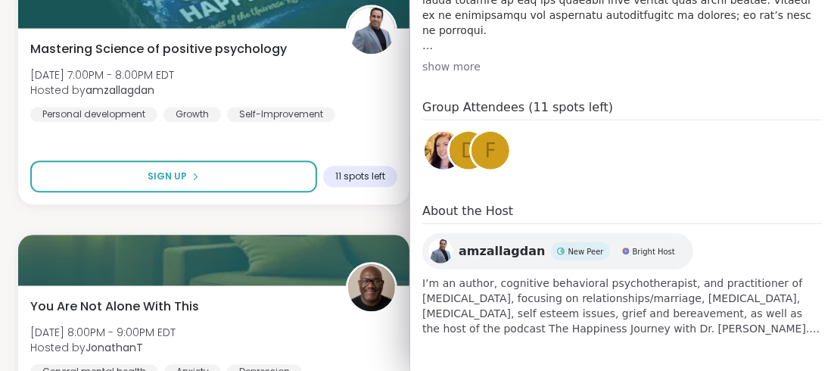
scroll to position [13348, 0]
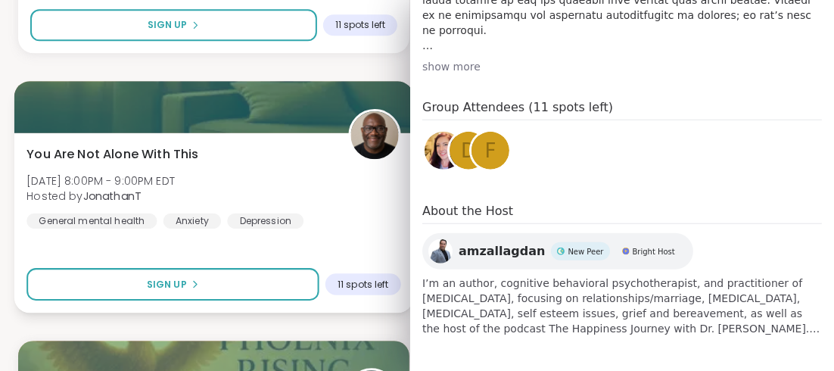
click at [243, 252] on div "You Are Not Alone With This [DATE] 8:00PM - 9:00PM EDT Hosted by JonathanT Gene…" at bounding box center [213, 222] width 399 height 180
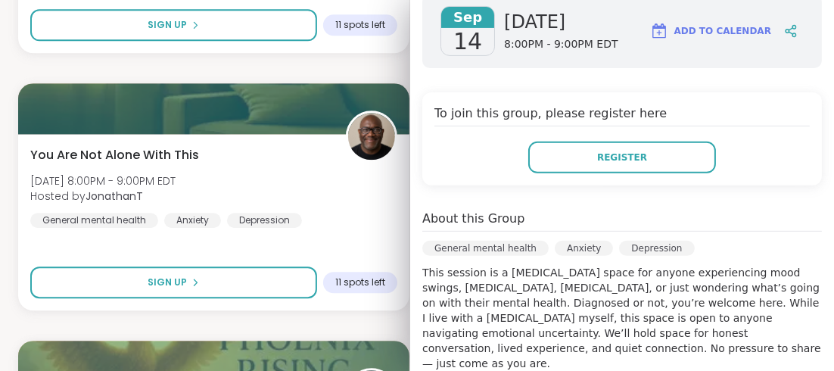
scroll to position [0, 0]
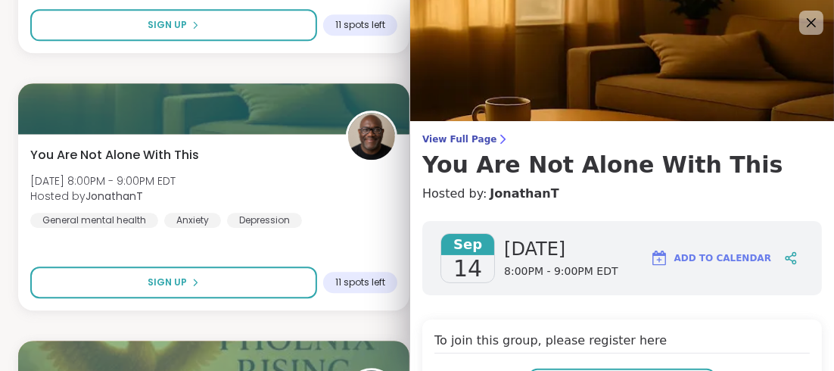
drag, startPoint x: 796, startPoint y: 20, endPoint x: 768, endPoint y: 51, distance: 41.8
click at [803, 20] on icon at bounding box center [812, 23] width 18 height 18
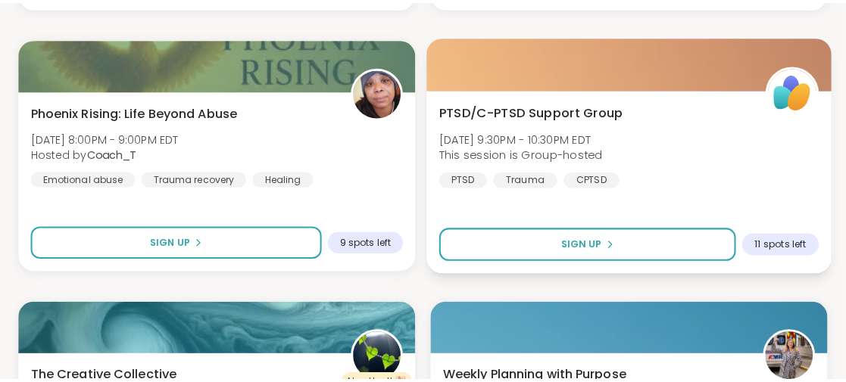
scroll to position [13575, 0]
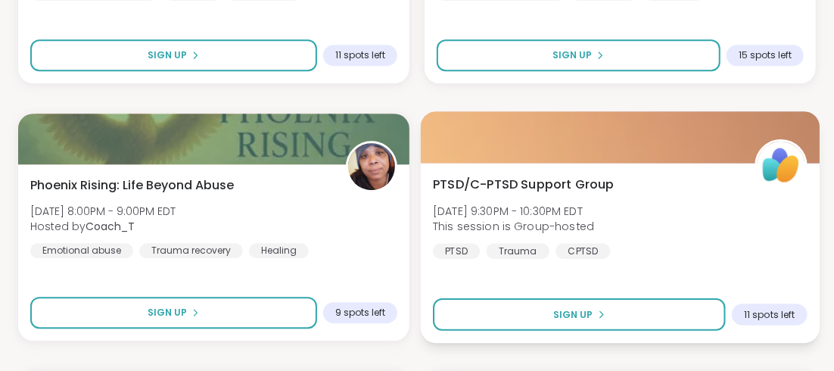
click at [588, 182] on span "PTSD/C-PTSD Support Group" at bounding box center [524, 184] width 182 height 18
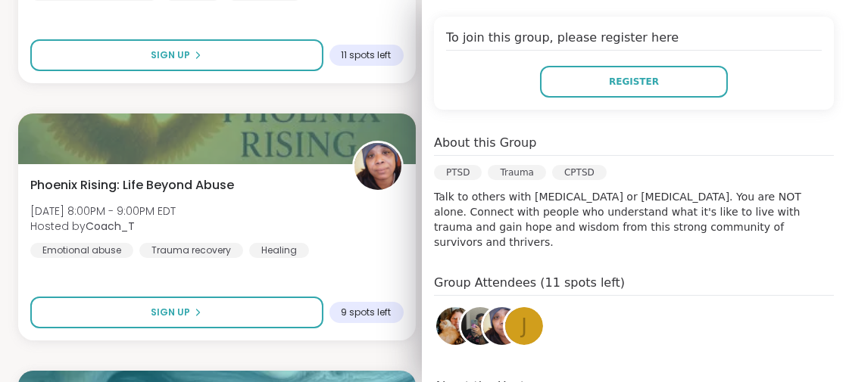
scroll to position [378, 0]
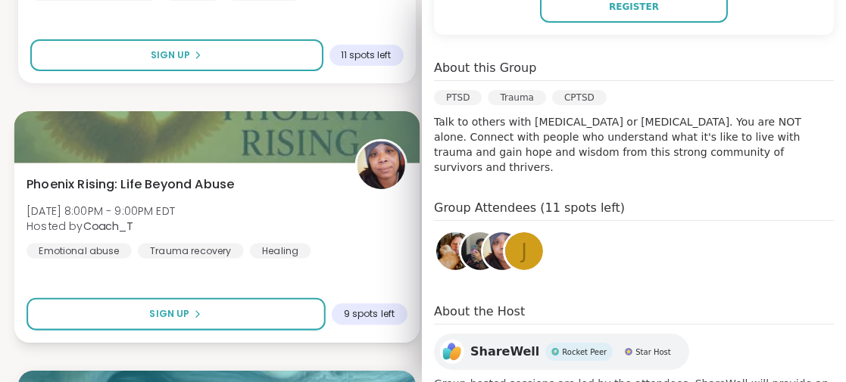
click at [269, 274] on div "Phoenix Rising: Life Beyond Abuse [DATE] 8:00PM - 9:00PM EDT Hosted by Coach_T …" at bounding box center [216, 253] width 405 height 180
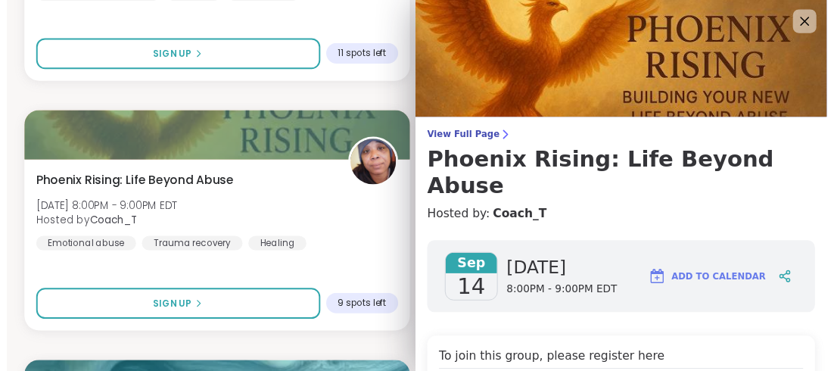
scroll to position [0, 0]
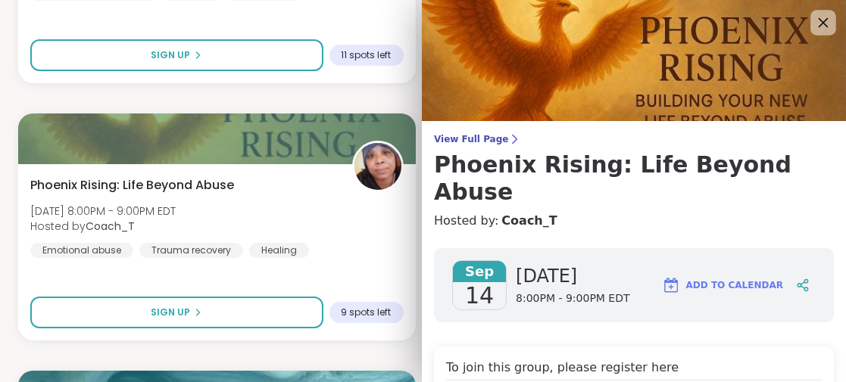
click at [813, 23] on icon at bounding box center [822, 22] width 19 height 19
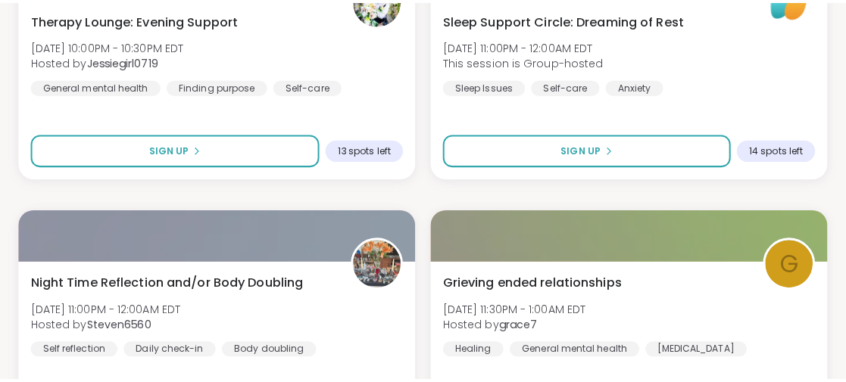
scroll to position [14332, 0]
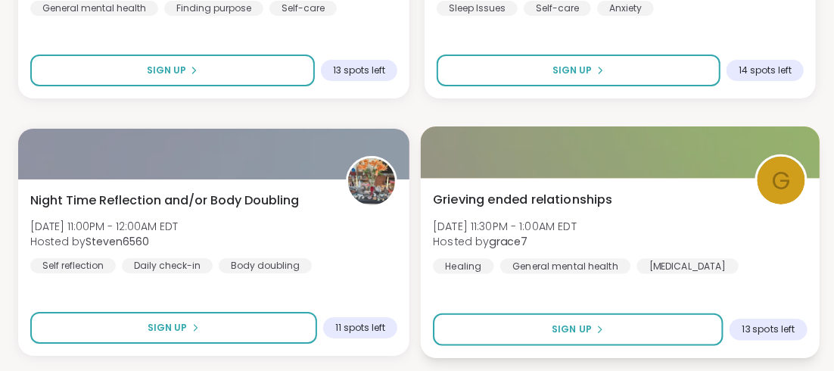
click at [560, 198] on span "Grieving ended relationships" at bounding box center [523, 199] width 180 height 18
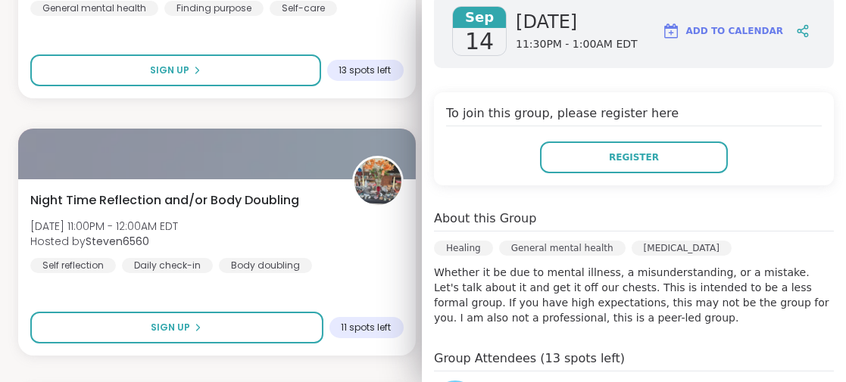
scroll to position [303, 0]
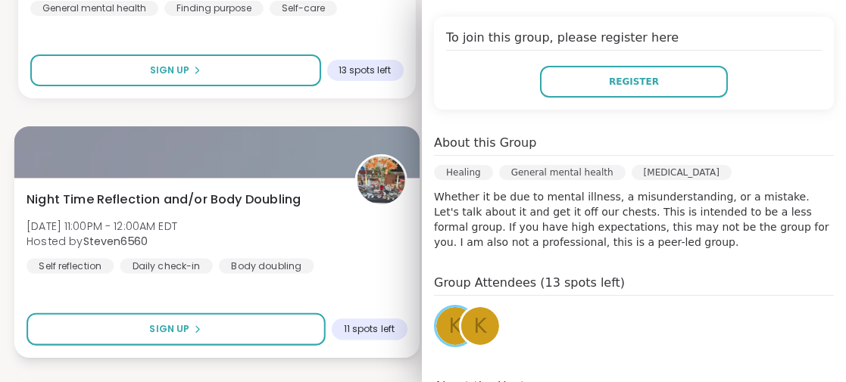
click at [292, 232] on div "Night Time Reflection and/or Body Doubling [DATE] 11:00PM - 12:00AM EDT Hosted …" at bounding box center [216, 231] width 380 height 83
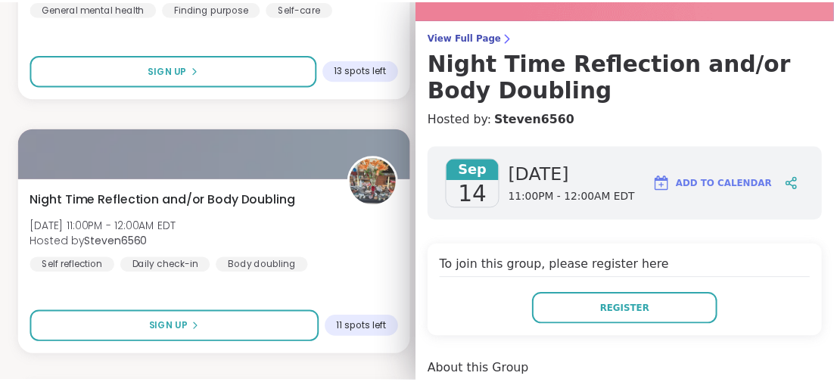
scroll to position [0, 0]
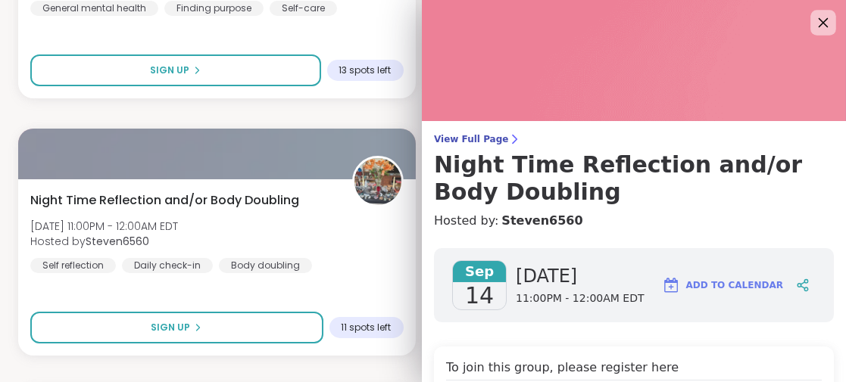
click at [813, 22] on icon at bounding box center [822, 22] width 19 height 19
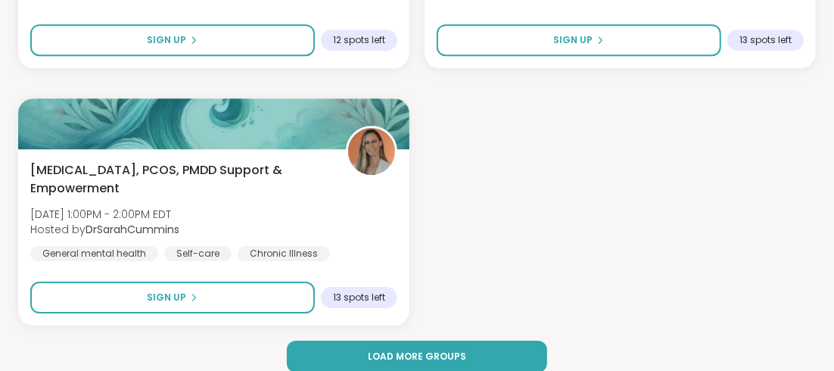
scroll to position [16694, 0]
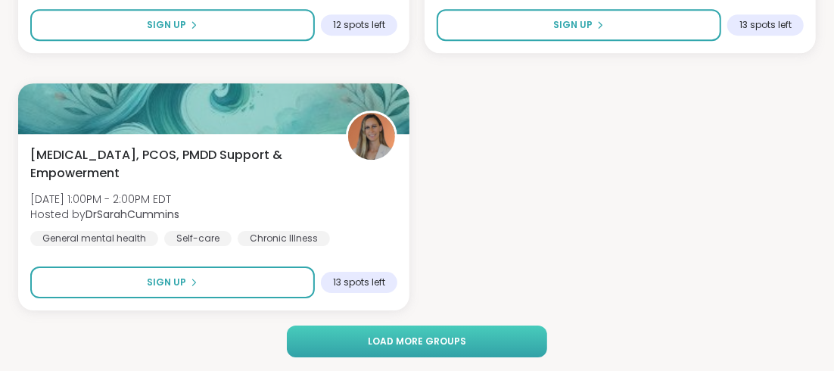
click at [504, 332] on button "Load more groups" at bounding box center [417, 342] width 260 height 32
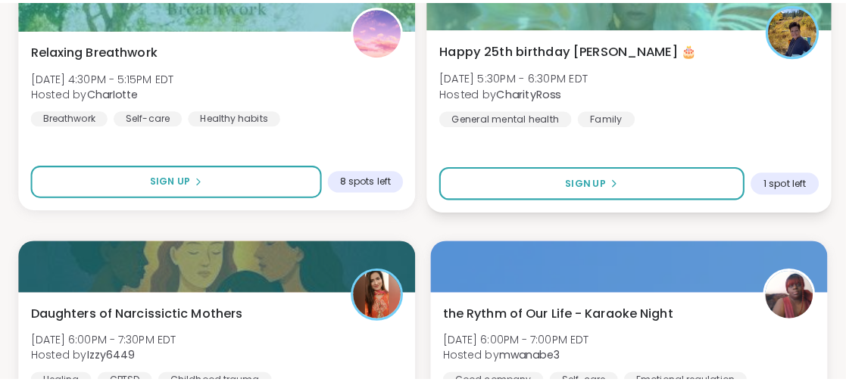
scroll to position [17906, 0]
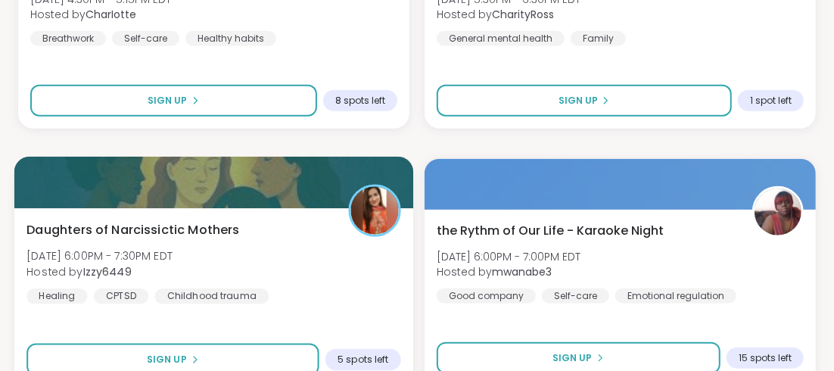
click at [226, 225] on span "Daughters of Narcissictic Mothers" at bounding box center [133, 229] width 214 height 18
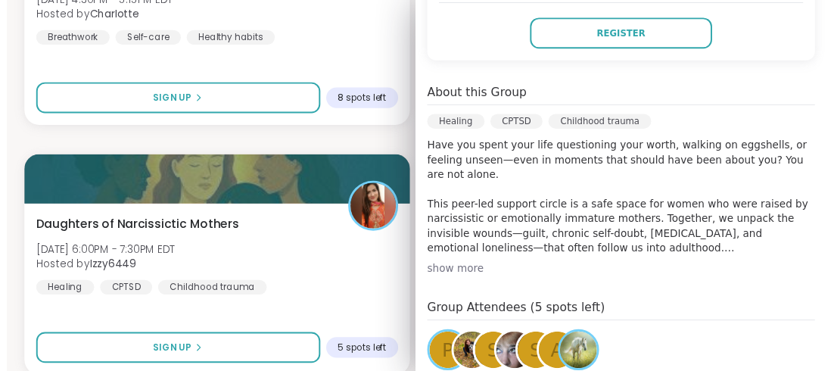
scroll to position [303, 0]
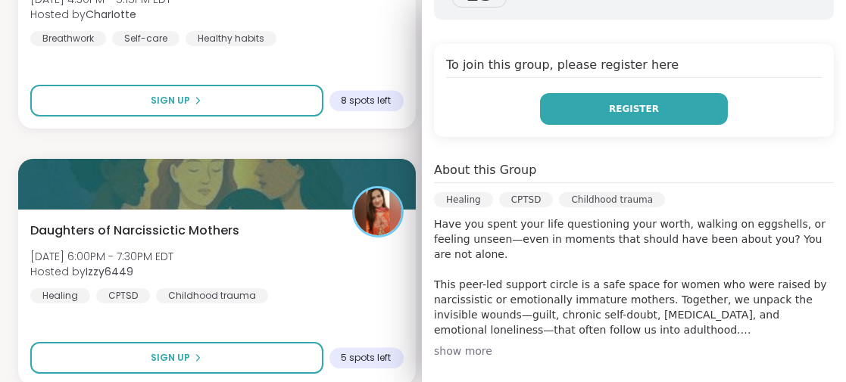
click at [646, 93] on button "Register" at bounding box center [634, 109] width 188 height 32
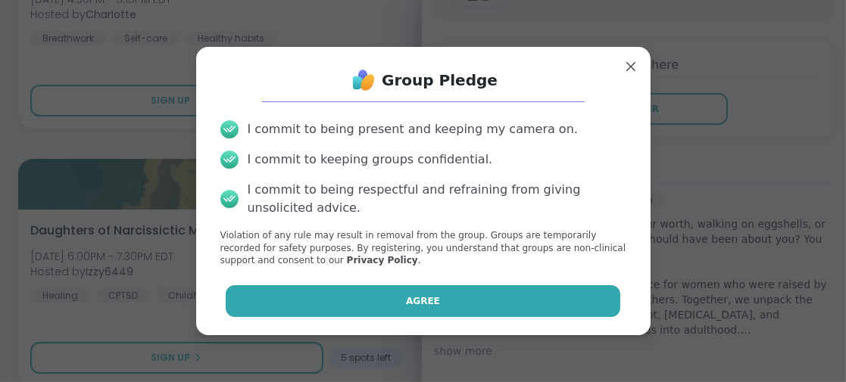
click at [345, 301] on button "Agree" at bounding box center [423, 301] width 394 height 32
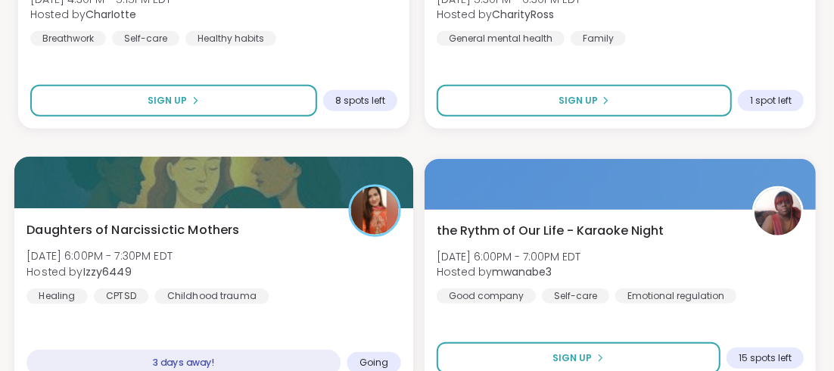
click at [267, 329] on div "Daughters of Narcissictic Mothers [DATE] 6:00PM - 7:30PM EDT Hosted by Izzy6449…" at bounding box center [213, 298] width 399 height 180
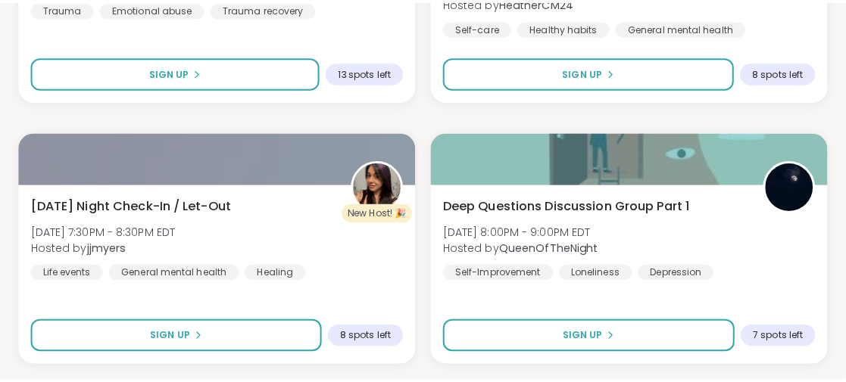
scroll to position [19041, 0]
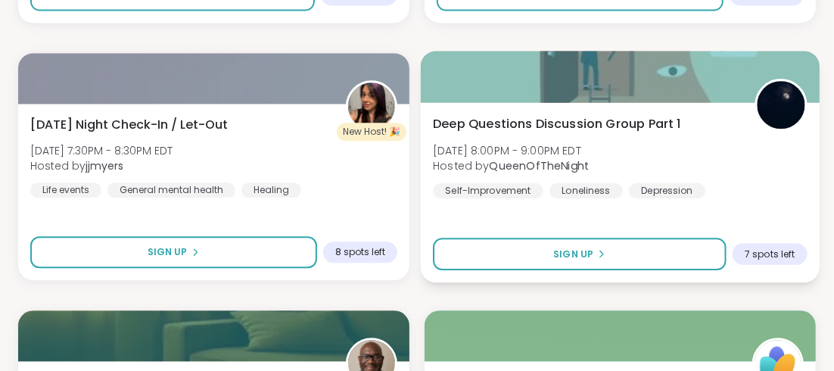
click at [587, 117] on span "Deep Questions Discussion Group Part 1" at bounding box center [557, 123] width 248 height 18
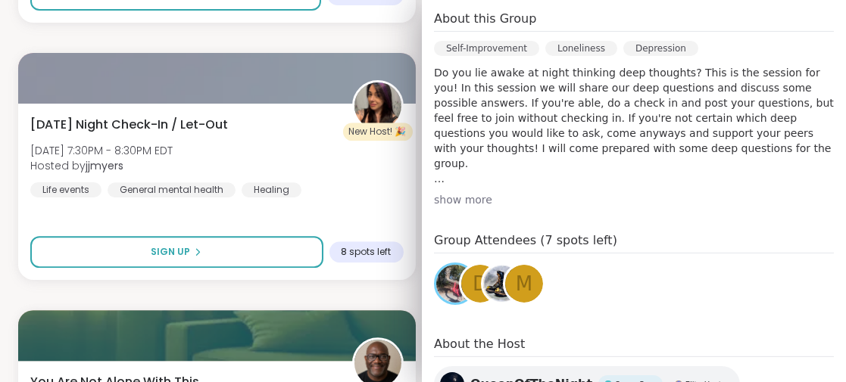
scroll to position [516, 0]
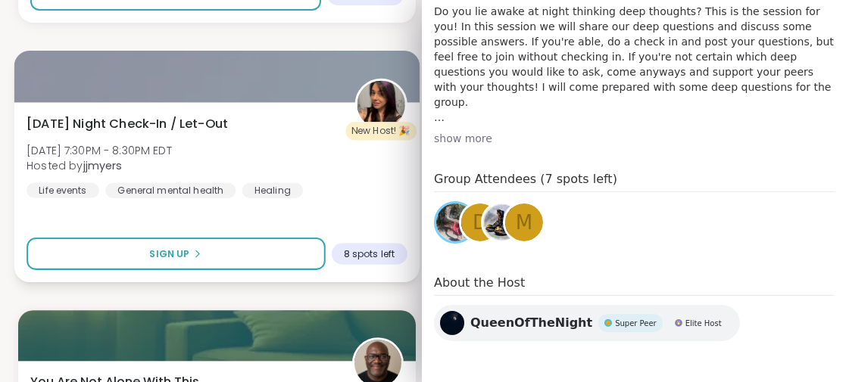
click at [325, 220] on div "[DATE] Night Check-In / Let-Out [DATE] 7:30PM - 8:30PM EDT Hosted by jjmyers Li…" at bounding box center [216, 192] width 405 height 180
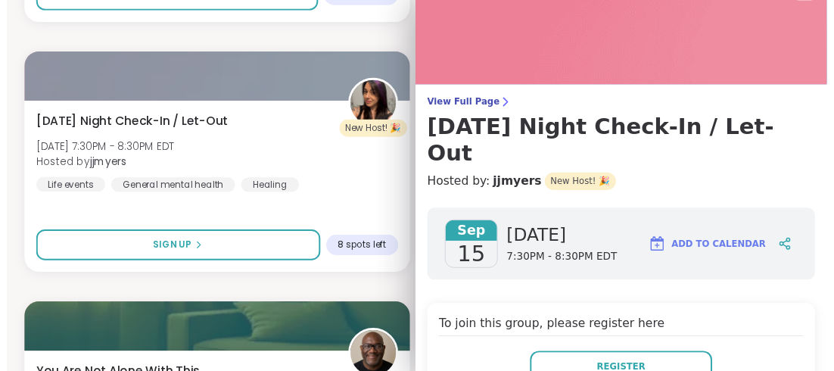
scroll to position [0, 0]
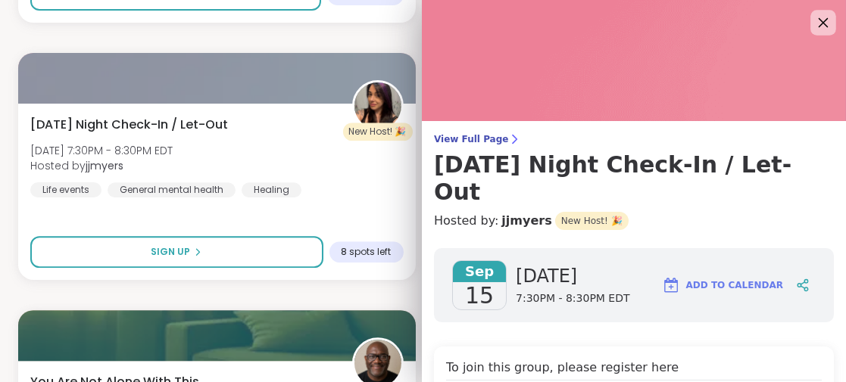
click at [818, 22] on icon at bounding box center [823, 23] width 10 height 10
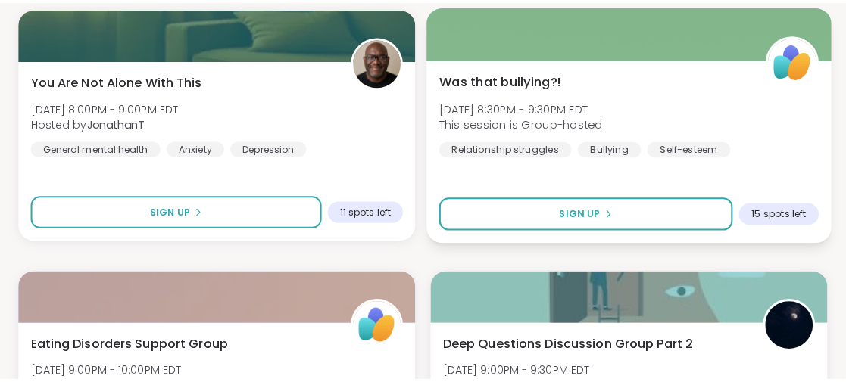
scroll to position [19269, 0]
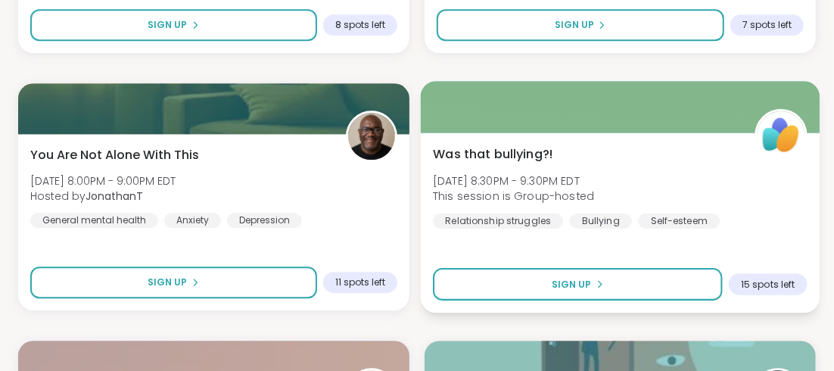
click at [515, 154] on span "Was that bullying?!" at bounding box center [493, 154] width 120 height 18
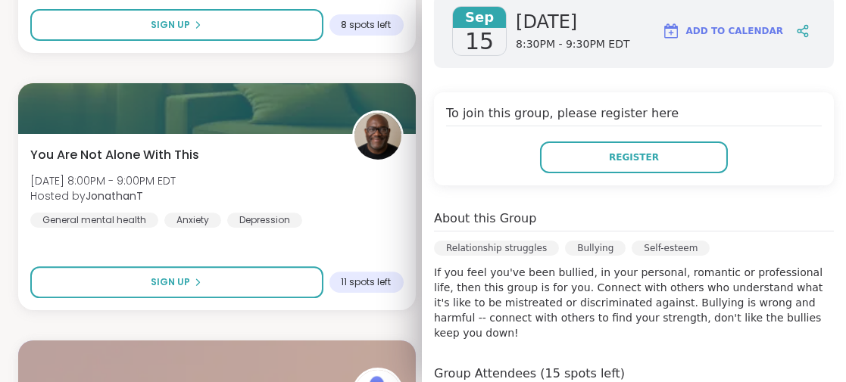
scroll to position [303, 0]
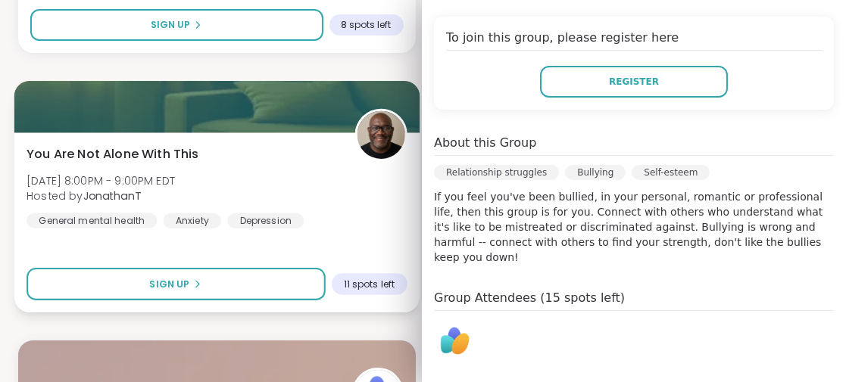
click at [320, 185] on div "You Are Not Alone With [DATE][DATE] 8:00PM - 9:00PM EDT Hosted by JonathanT Gen…" at bounding box center [216, 186] width 380 height 83
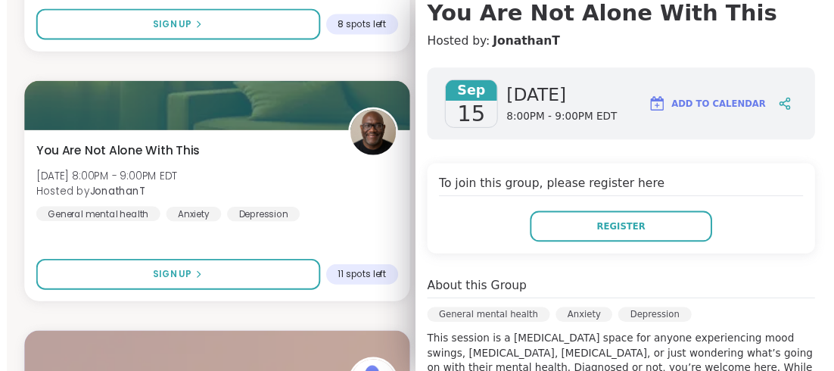
scroll to position [0, 0]
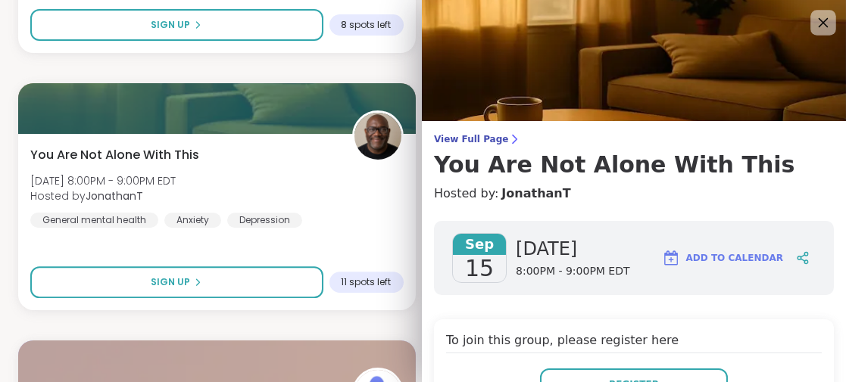
click at [813, 19] on icon at bounding box center [822, 22] width 19 height 19
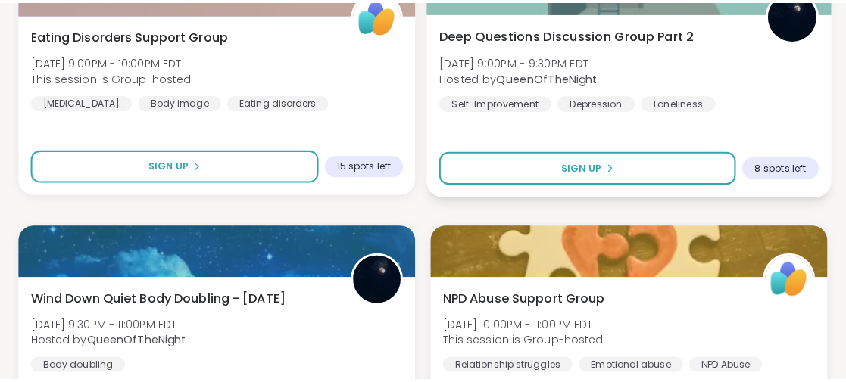
scroll to position [19723, 0]
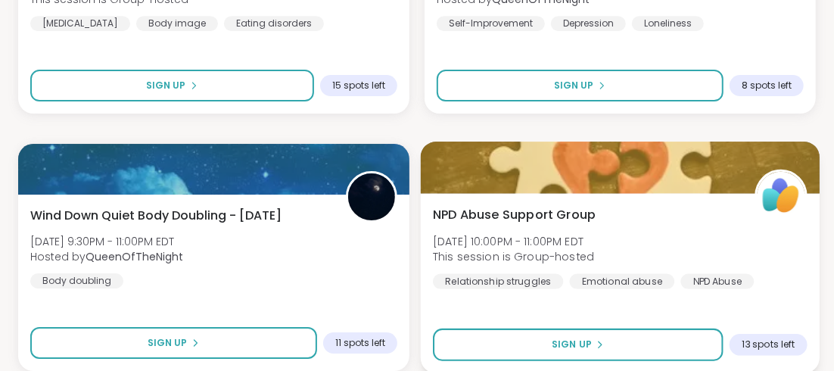
click at [556, 214] on span "NPD Abuse Support Group" at bounding box center [514, 214] width 163 height 18
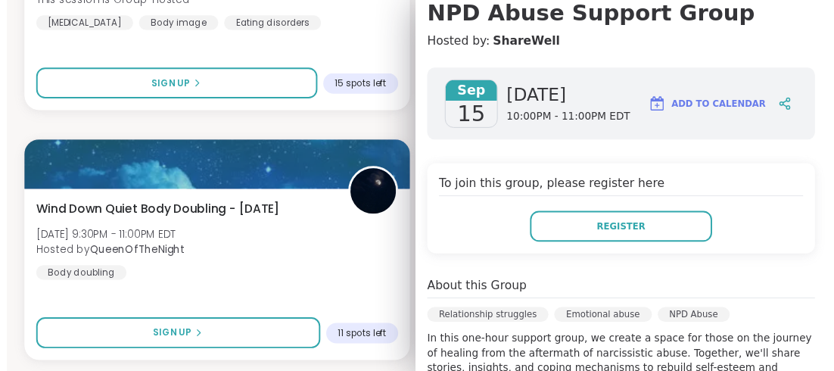
scroll to position [75, 0]
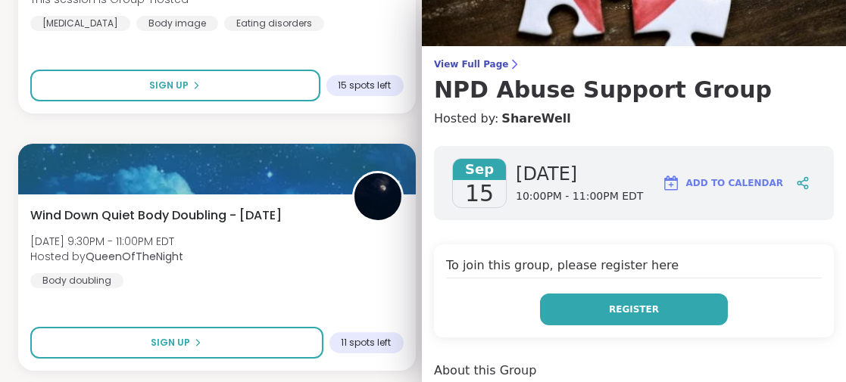
click at [619, 307] on span "Register" at bounding box center [634, 310] width 50 height 14
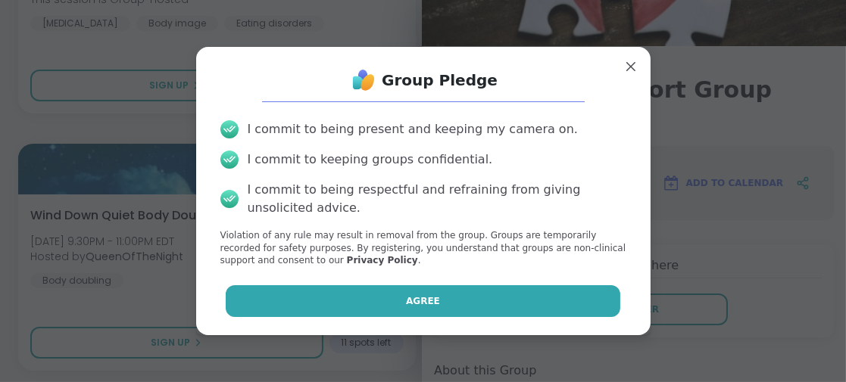
click at [457, 307] on button "Agree" at bounding box center [423, 301] width 394 height 32
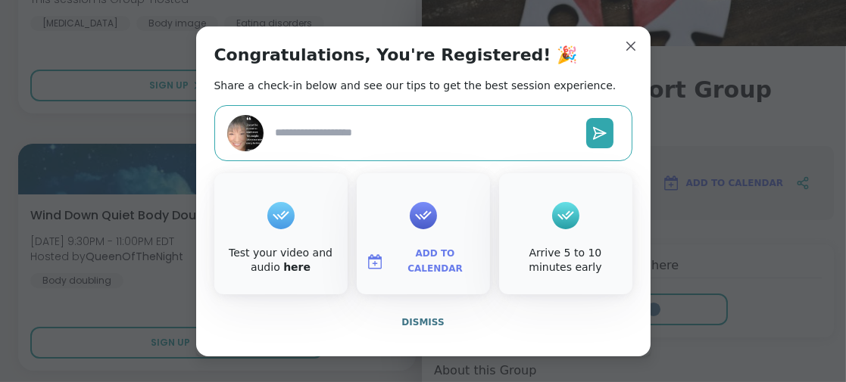
type textarea "*"
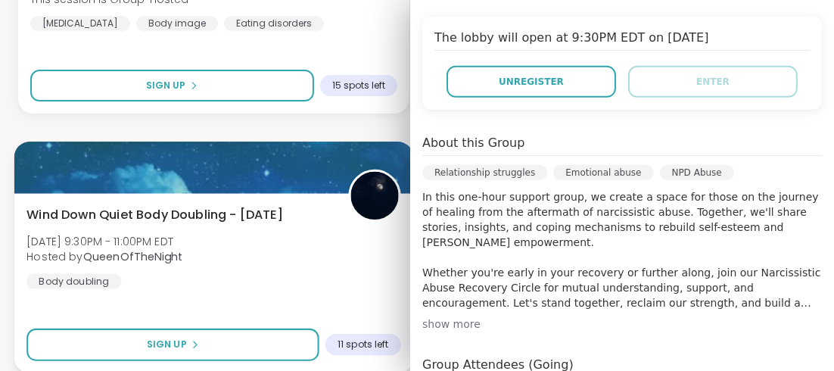
click at [311, 280] on div "Wind Down Quiet Body Doubling - [DATE] [DATE] 9:30PM - 11:00PM EDT Hosted by Qu…" at bounding box center [213, 246] width 375 height 83
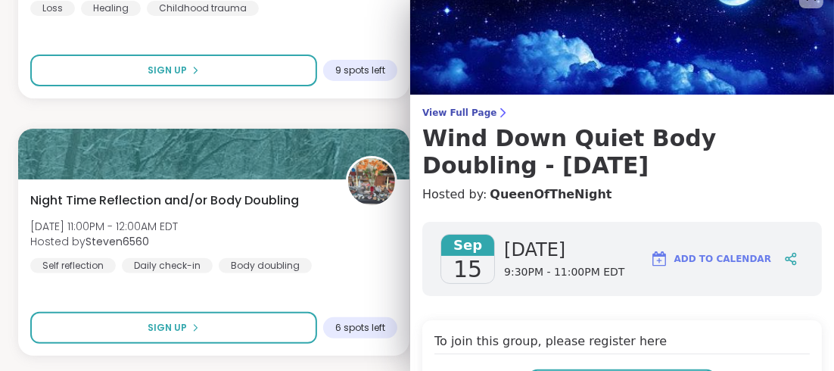
scroll to position [0, 0]
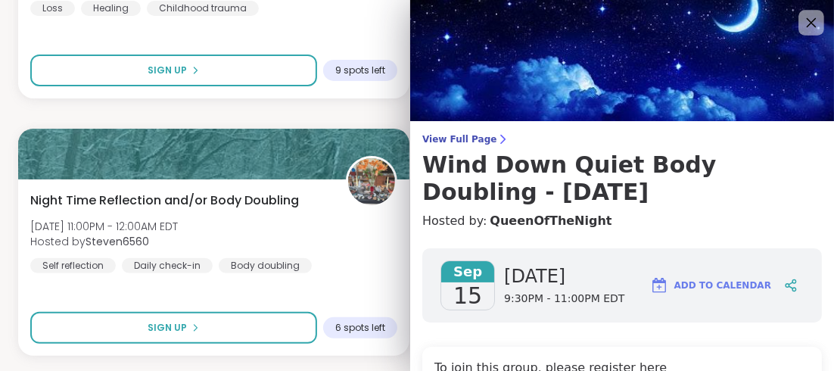
click at [807, 23] on icon at bounding box center [812, 23] width 10 height 10
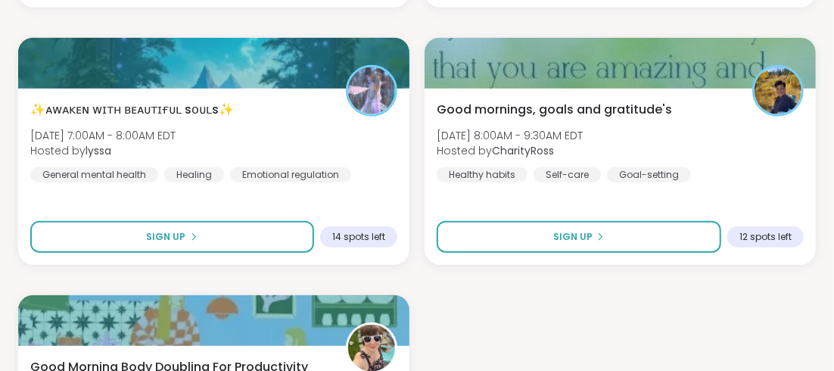
scroll to position [20934, 0]
